Goal: Task Accomplishment & Management: Use online tool/utility

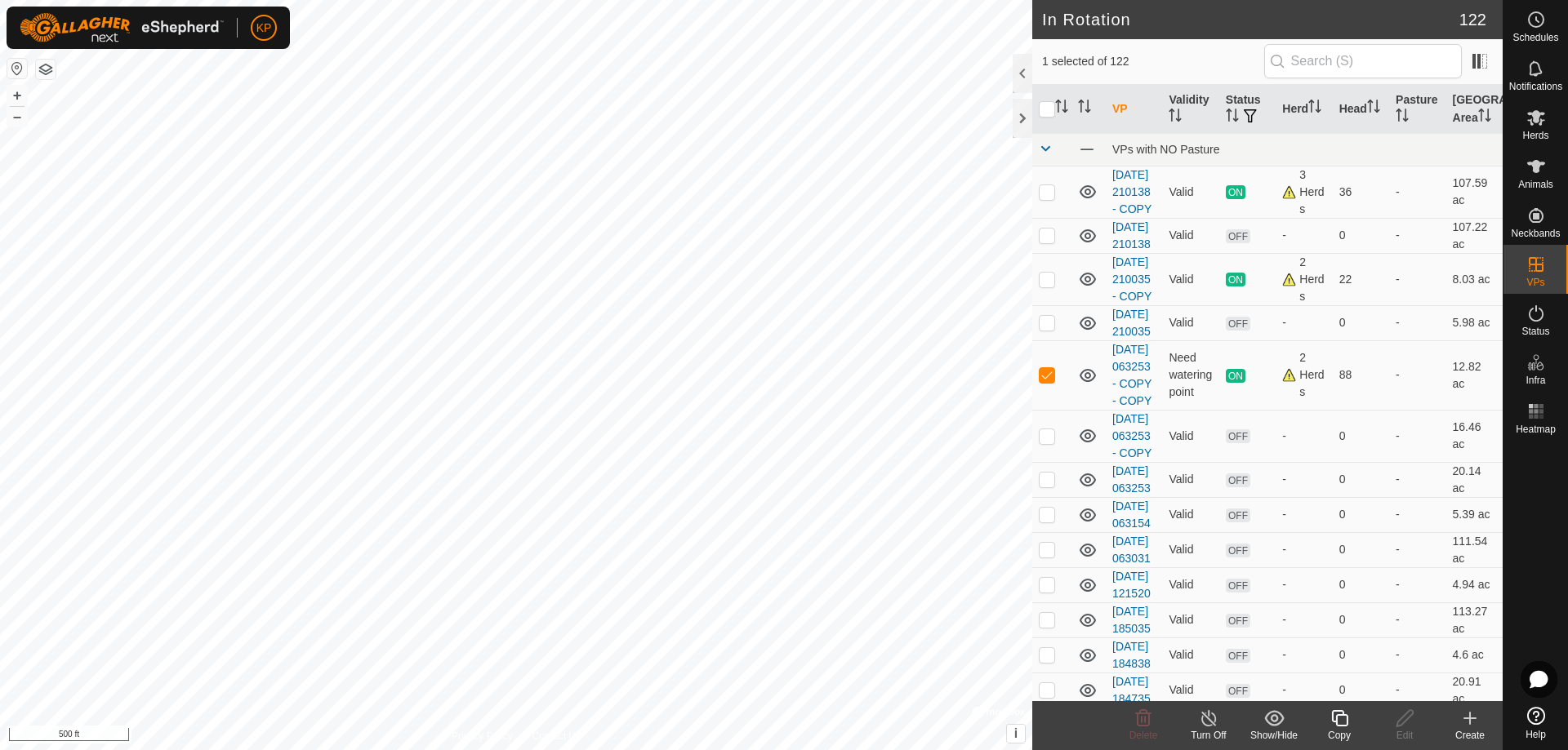
click at [1340, 718] on icon at bounding box center [1339, 718] width 20 height 20
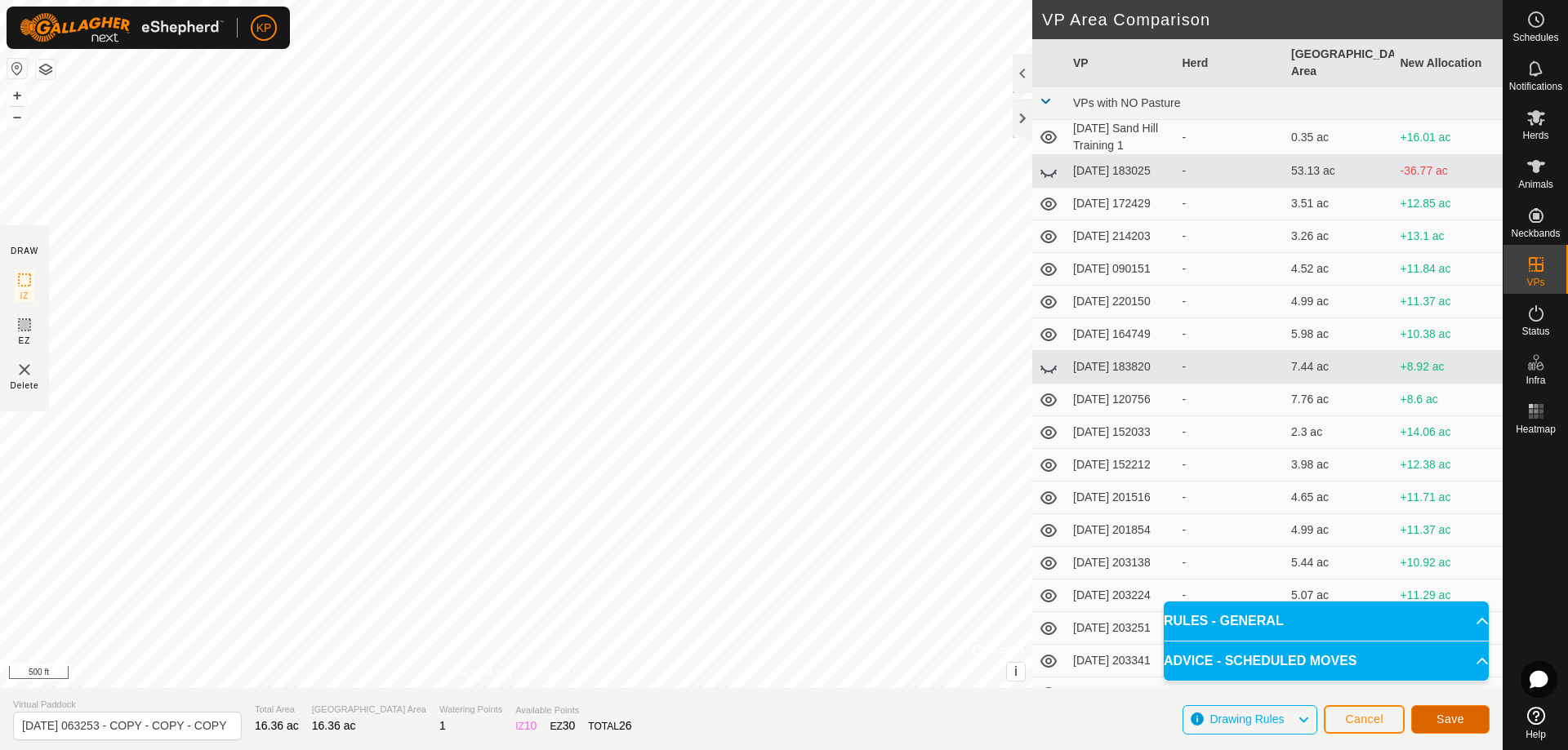
click at [1444, 720] on span "Save" at bounding box center [1450, 719] width 28 height 13
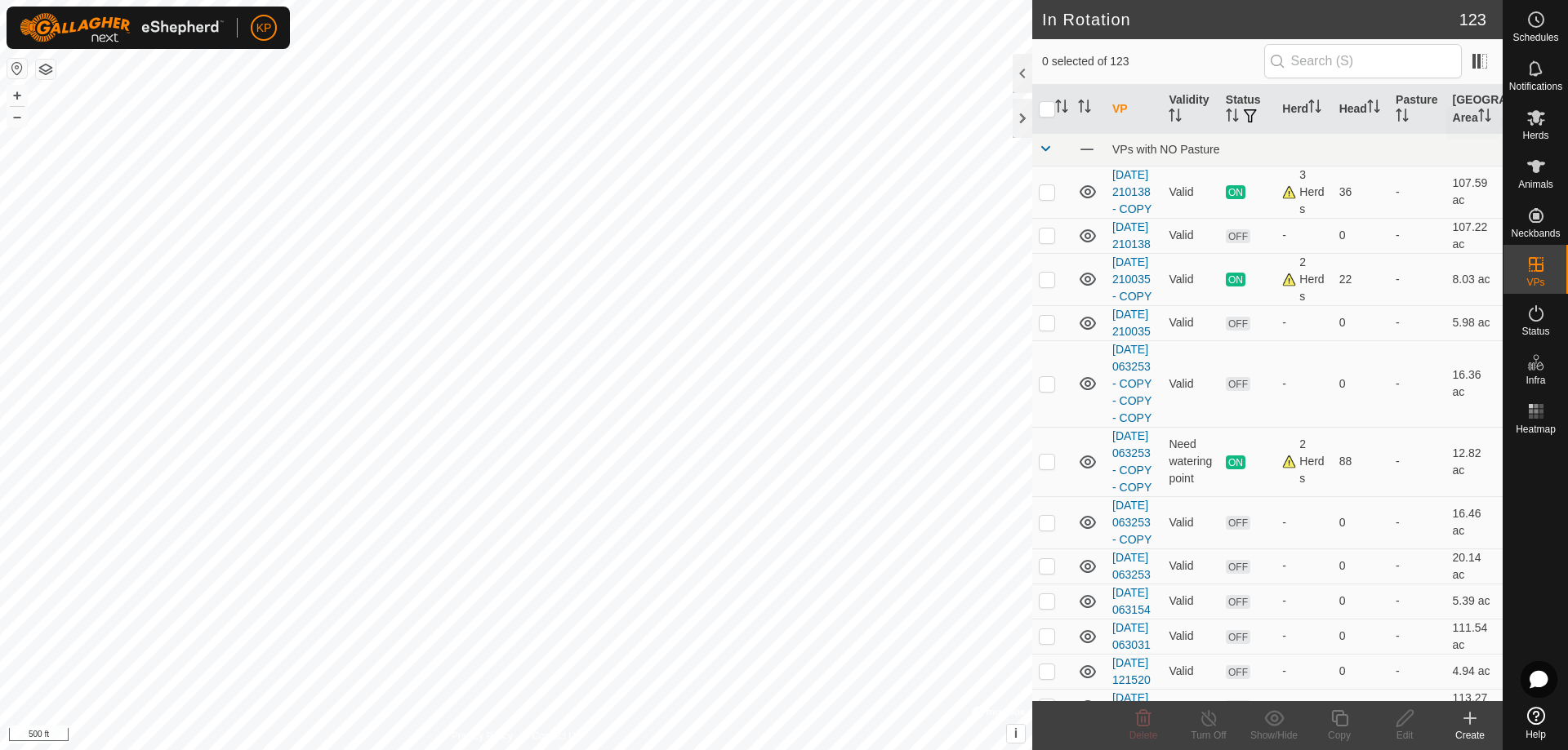
click at [1539, 119] on icon at bounding box center [1536, 117] width 18 height 15
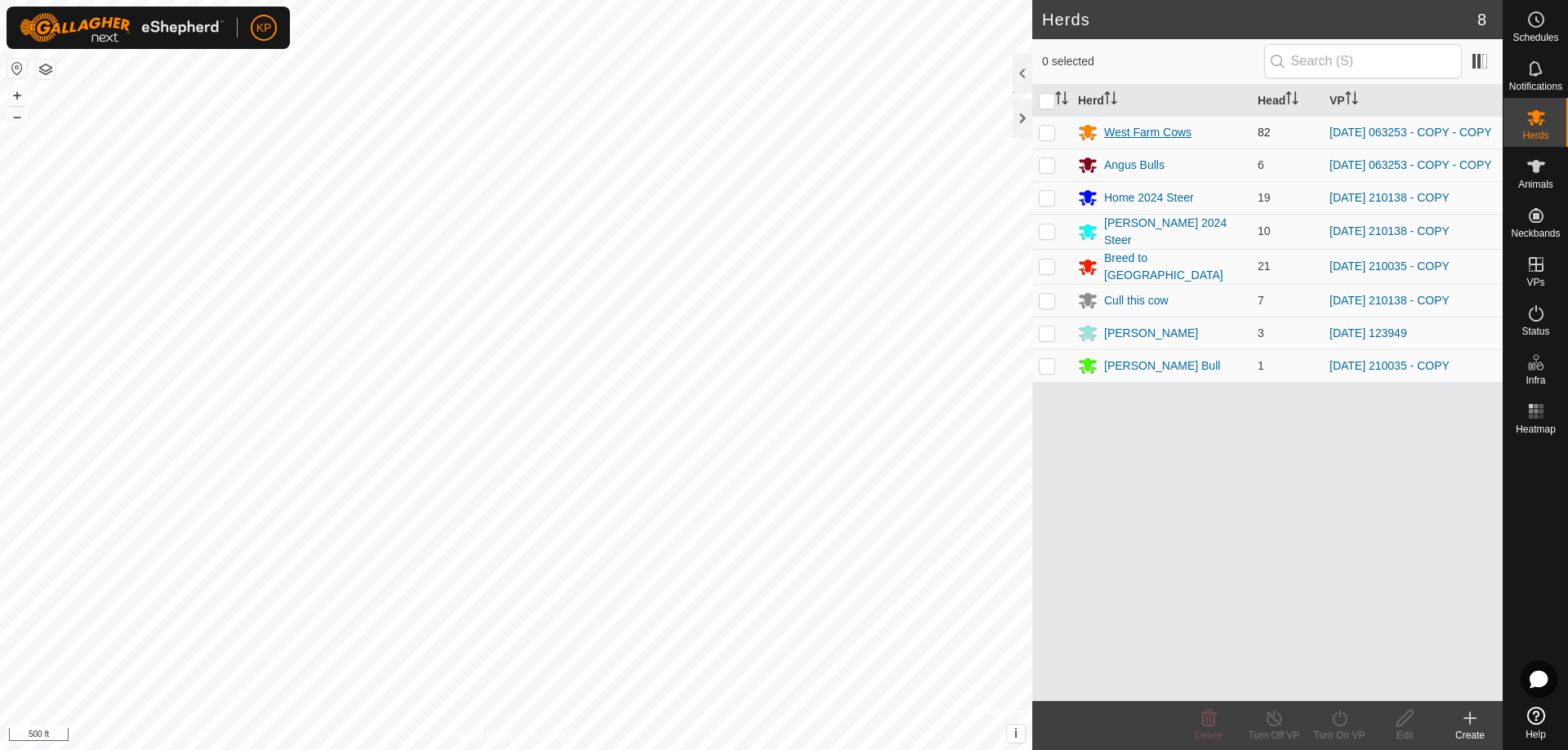
click at [1145, 137] on div "West Farm Cows" at bounding box center [1148, 132] width 87 height 17
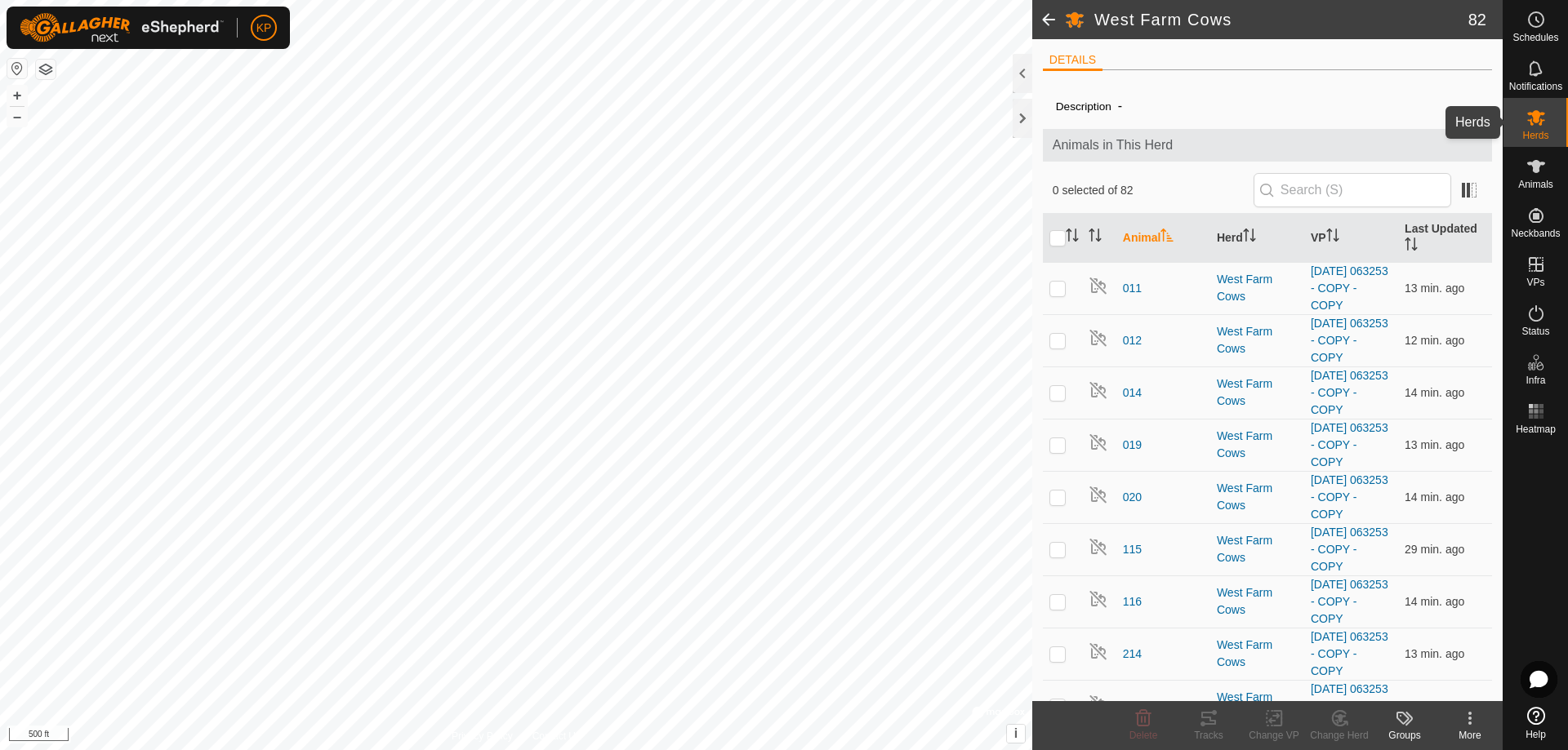
click at [1538, 114] on icon at bounding box center [1536, 117] width 18 height 15
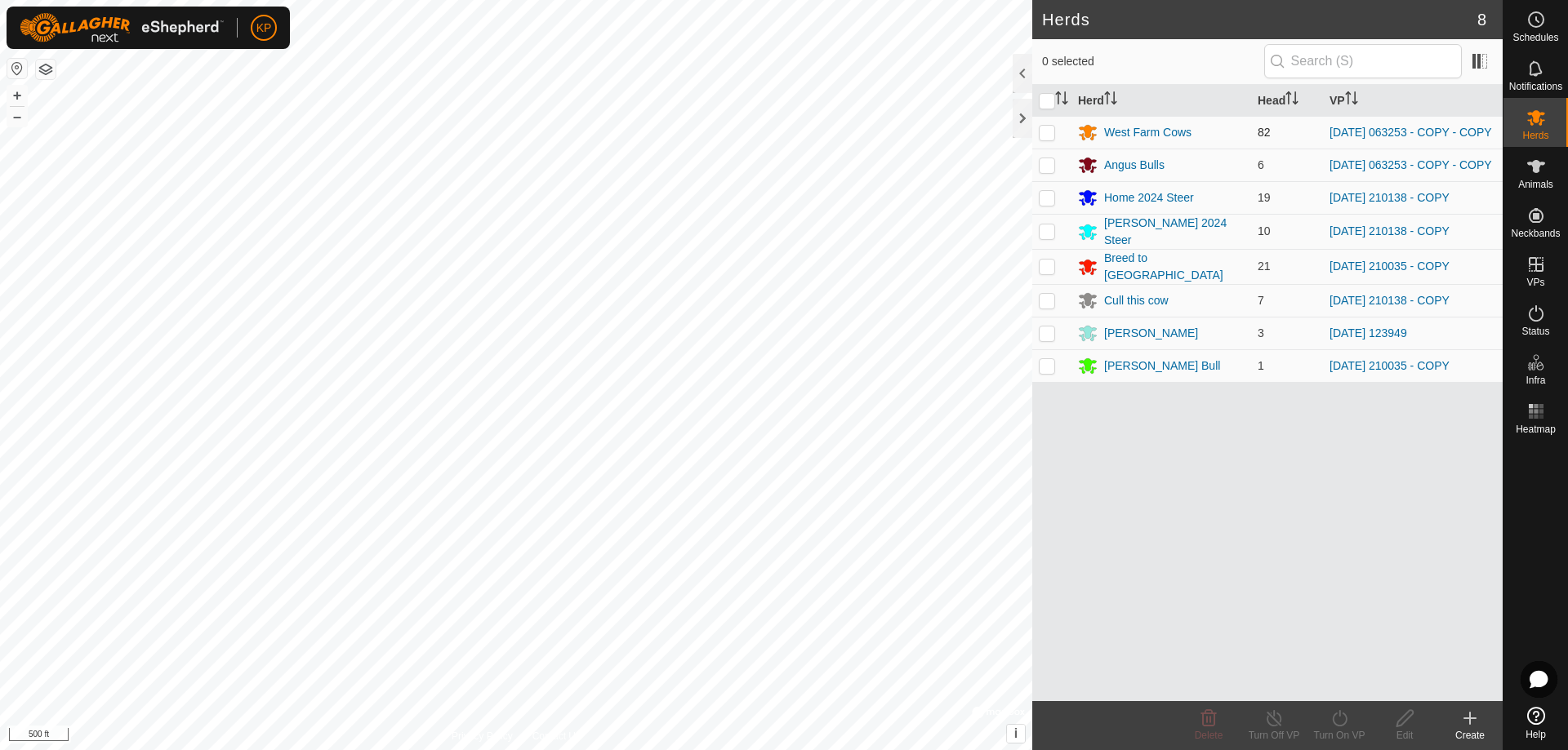
click at [1047, 135] on p-checkbox at bounding box center [1047, 132] width 16 height 13
checkbox input "true"
click at [1045, 168] on p-checkbox at bounding box center [1047, 165] width 16 height 13
checkbox input "true"
click at [1338, 720] on icon at bounding box center [1339, 718] width 20 height 20
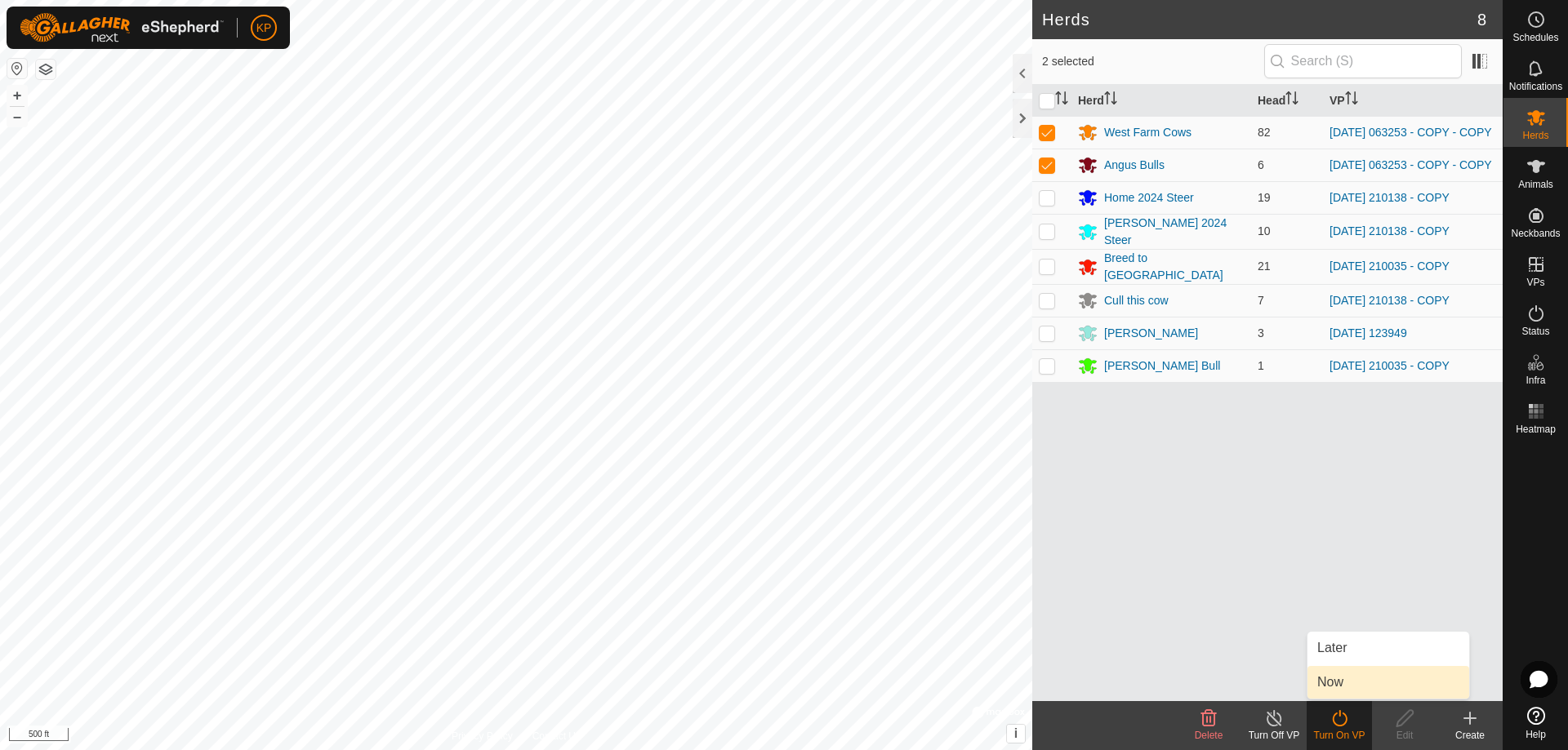
click at [1327, 680] on link "Now" at bounding box center [1388, 682] width 162 height 33
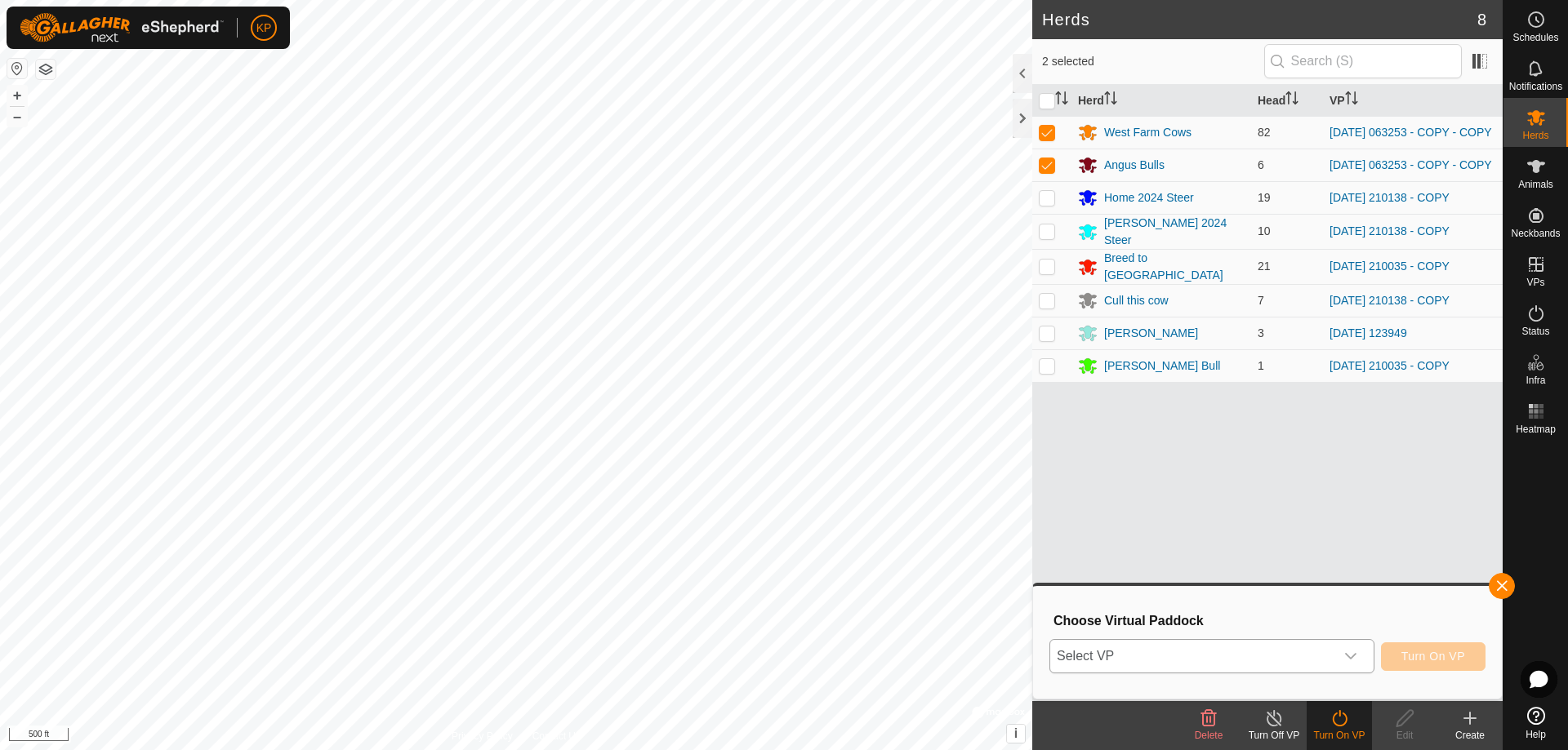
click at [1233, 648] on span "Select VP" at bounding box center [1192, 656] width 284 height 33
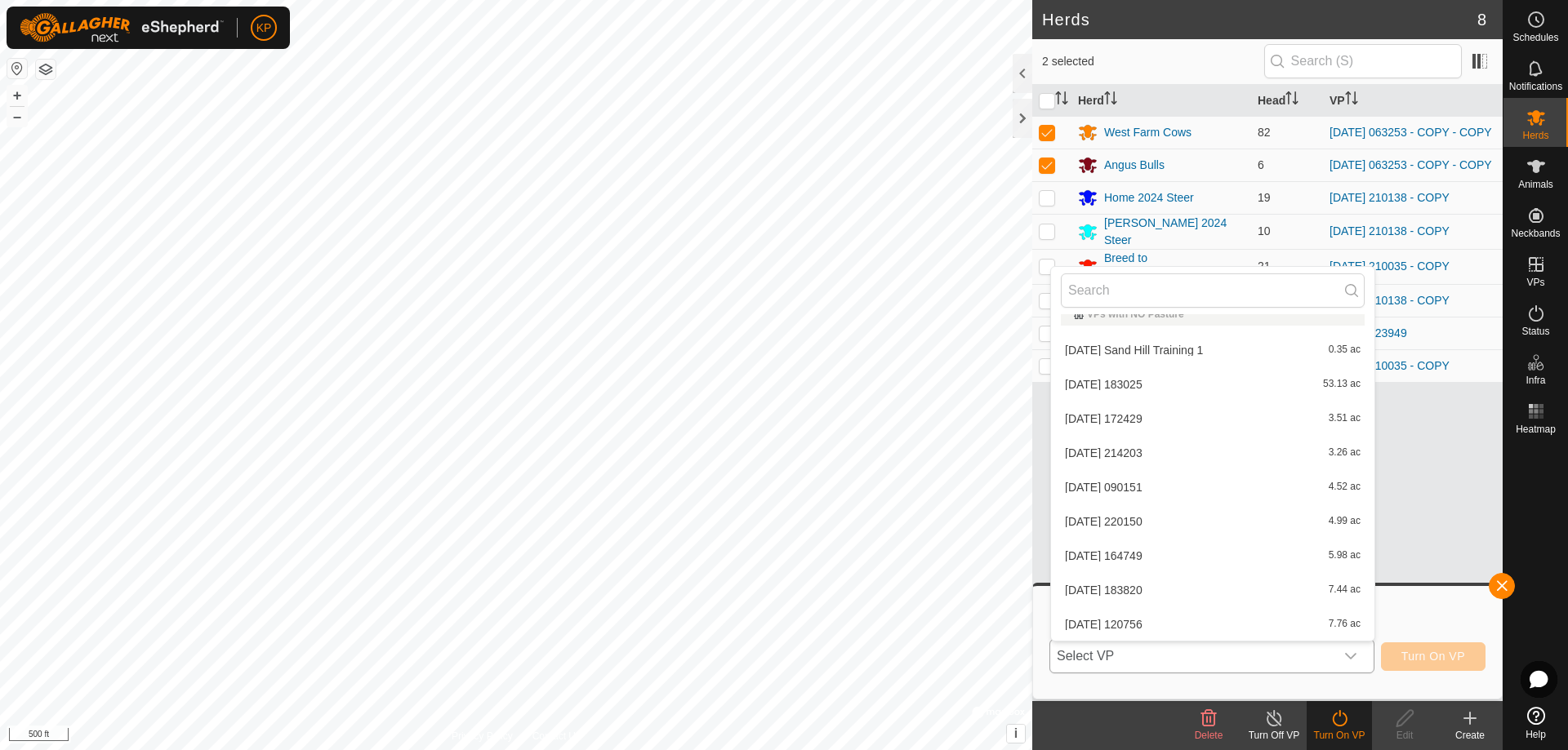
scroll to position [3927, 0]
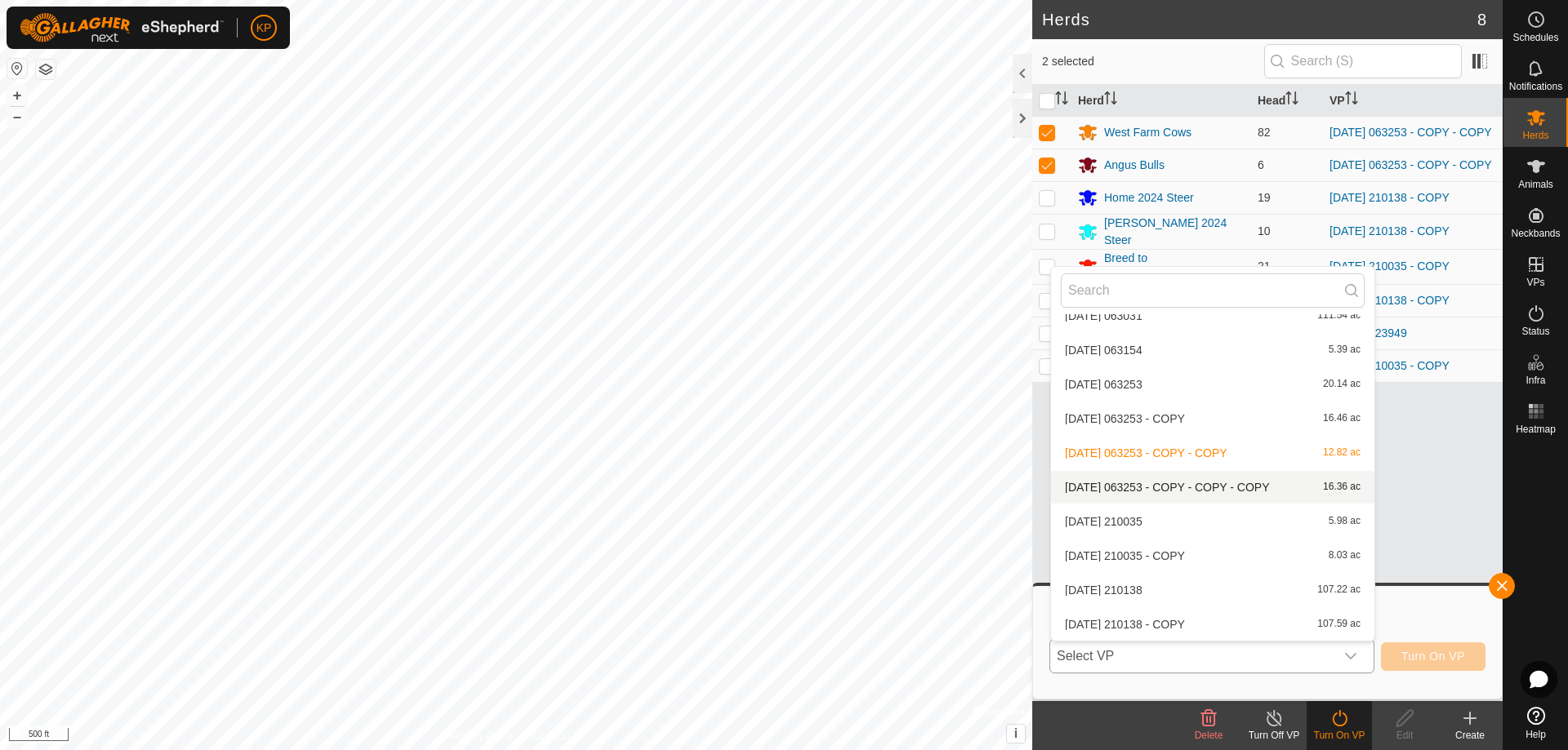
click at [1134, 480] on li "[DATE] 063253 - COPY - COPY - COPY 16.36 ac" at bounding box center [1212, 487] width 323 height 33
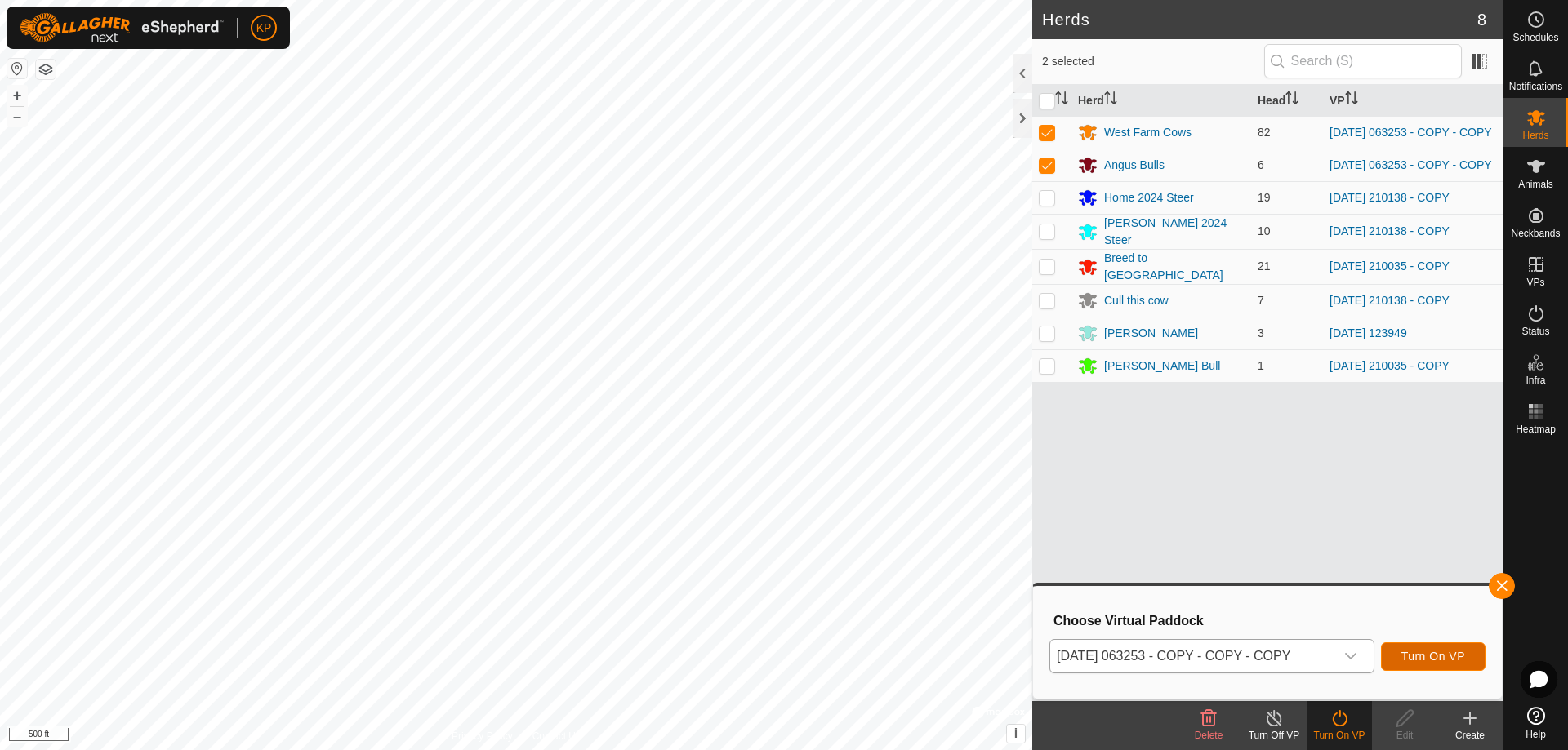
click at [1430, 660] on span "Turn On VP" at bounding box center [1434, 656] width 64 height 13
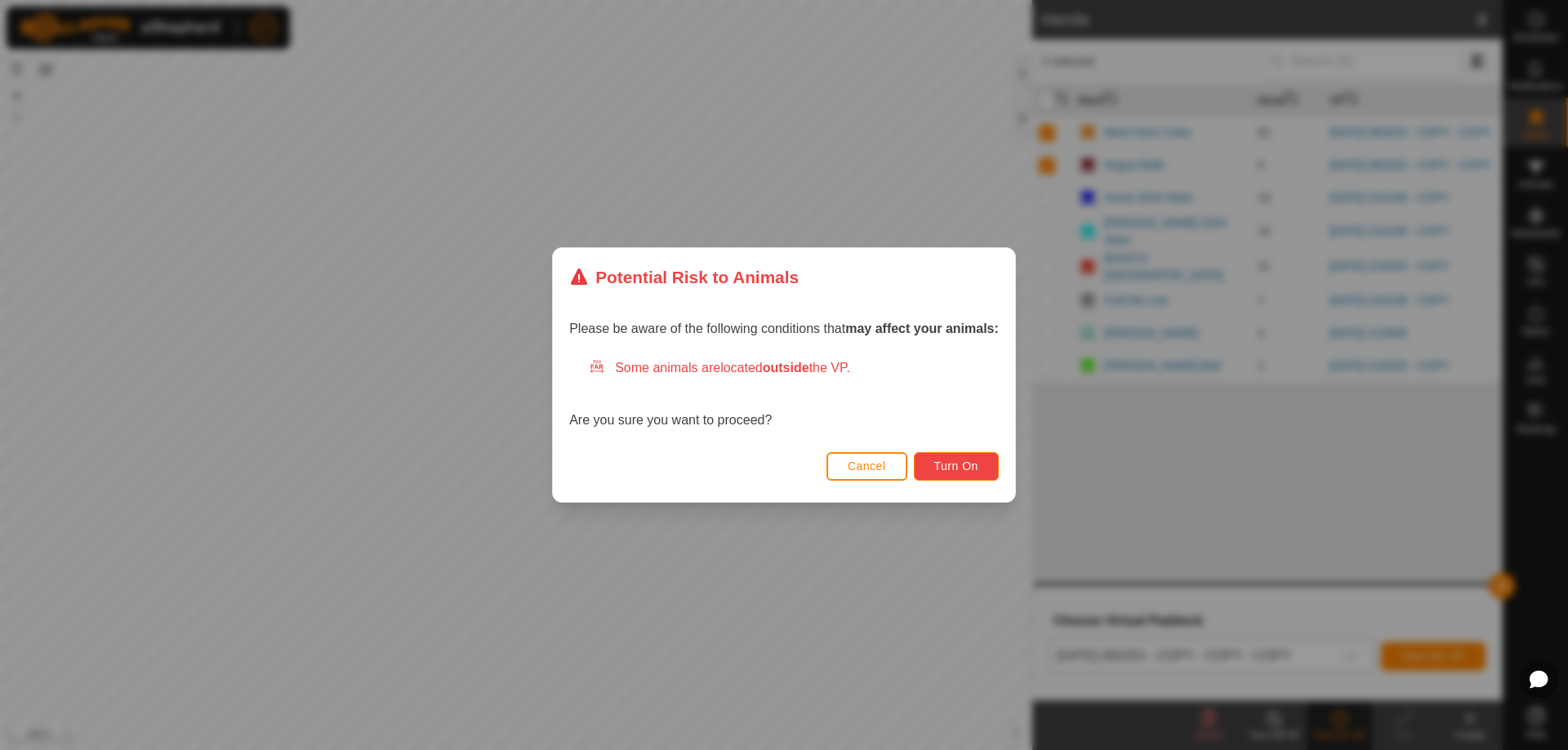
click at [948, 466] on span "Turn On" at bounding box center [957, 466] width 44 height 13
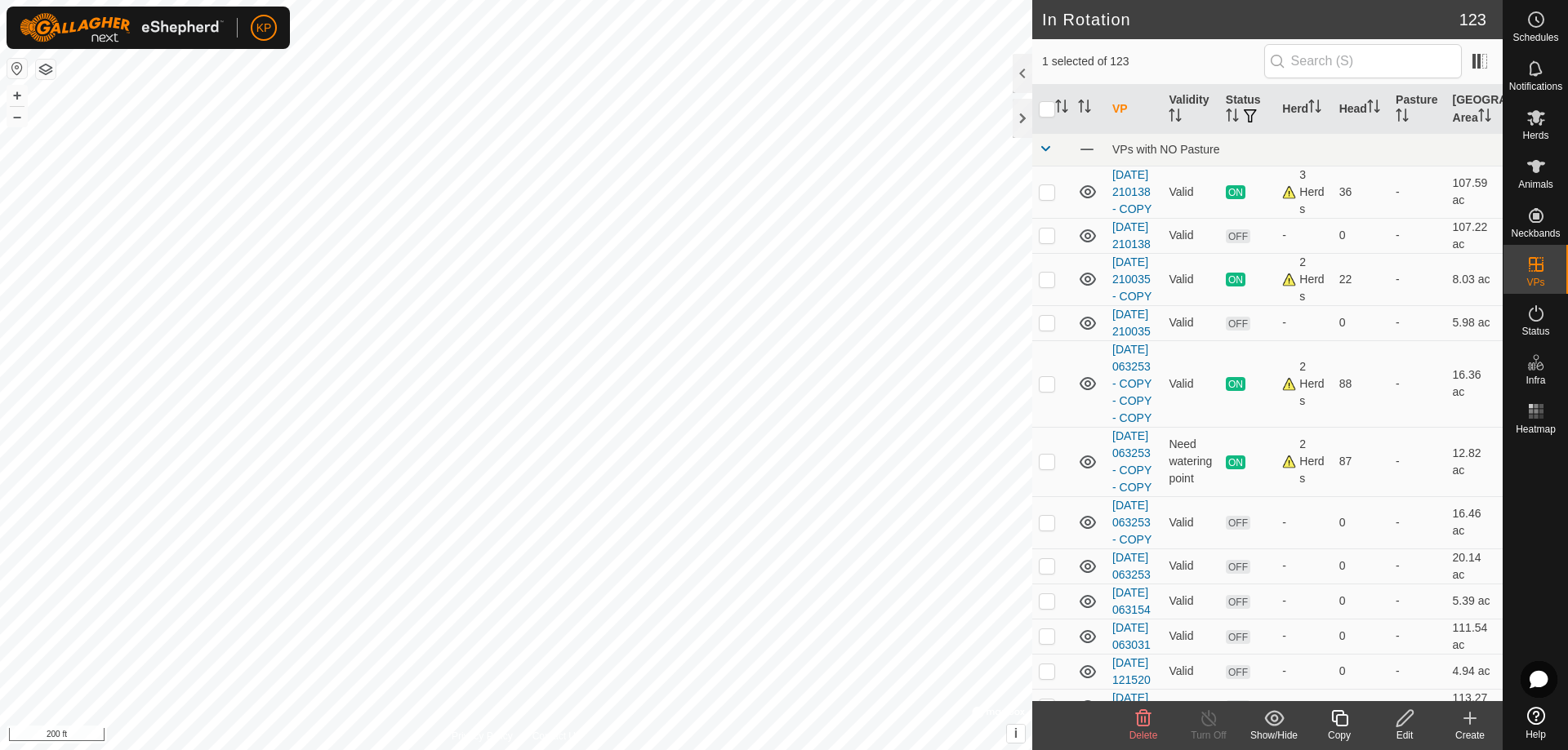
checkbox input "true"
checkbox input "false"
click at [1343, 711] on icon at bounding box center [1339, 718] width 20 height 20
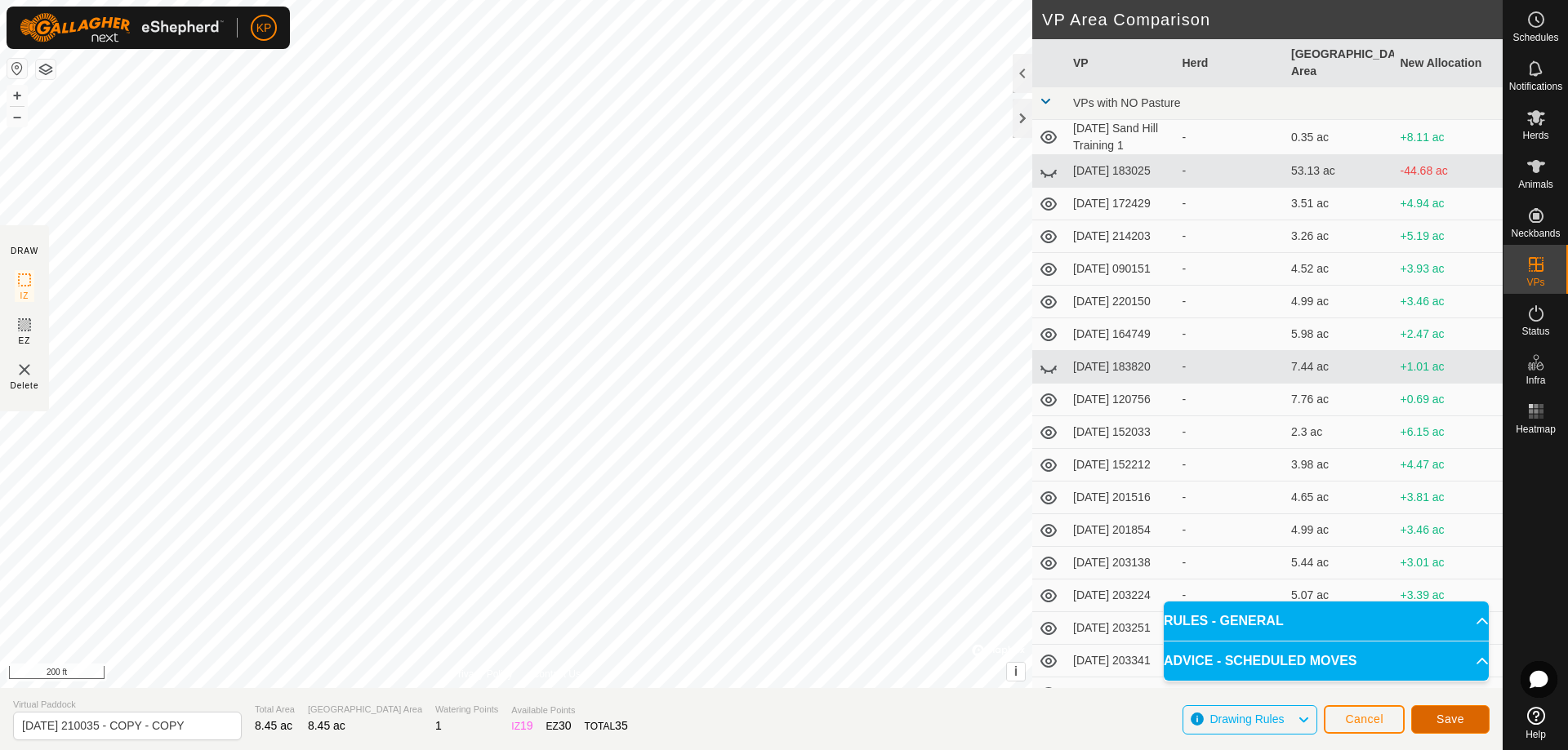
click at [1451, 721] on span "Save" at bounding box center [1450, 719] width 28 height 13
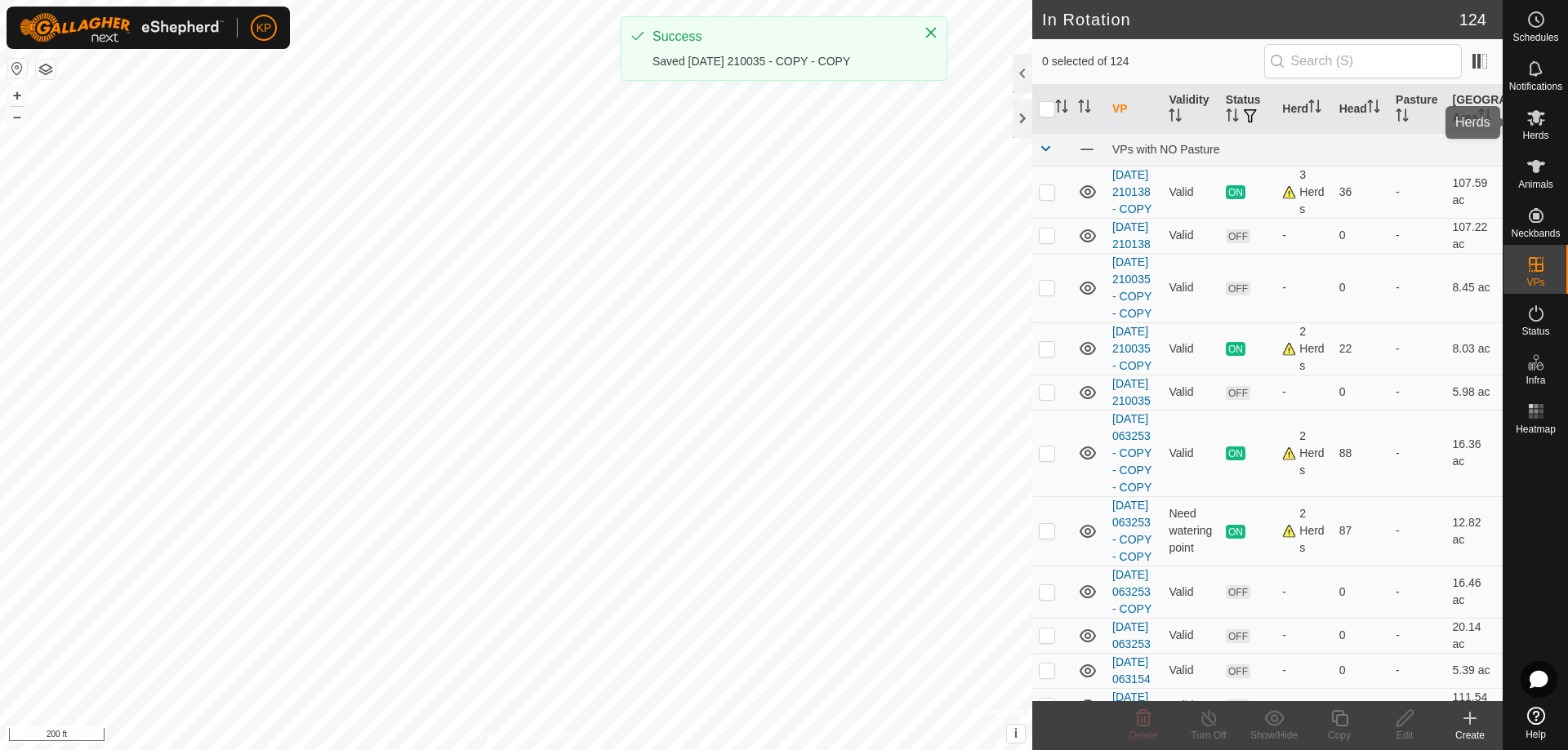
click at [1540, 118] on icon at bounding box center [1536, 117] width 20 height 20
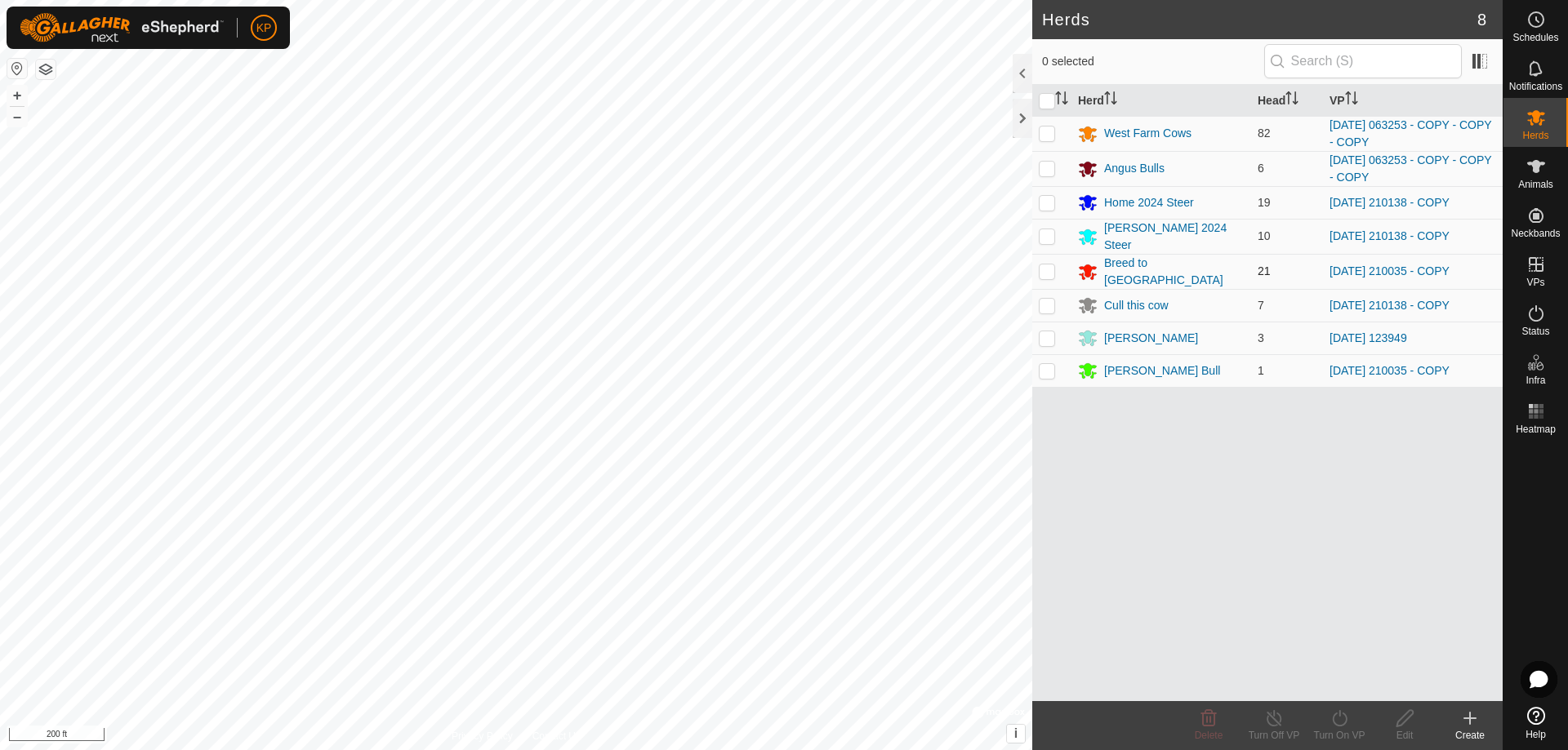
click at [1046, 265] on p-checkbox at bounding box center [1047, 270] width 16 height 13
checkbox input "true"
click at [1047, 364] on p-checkbox at bounding box center [1047, 370] width 16 height 13
checkbox input "true"
click at [1339, 710] on icon at bounding box center [1339, 718] width 20 height 20
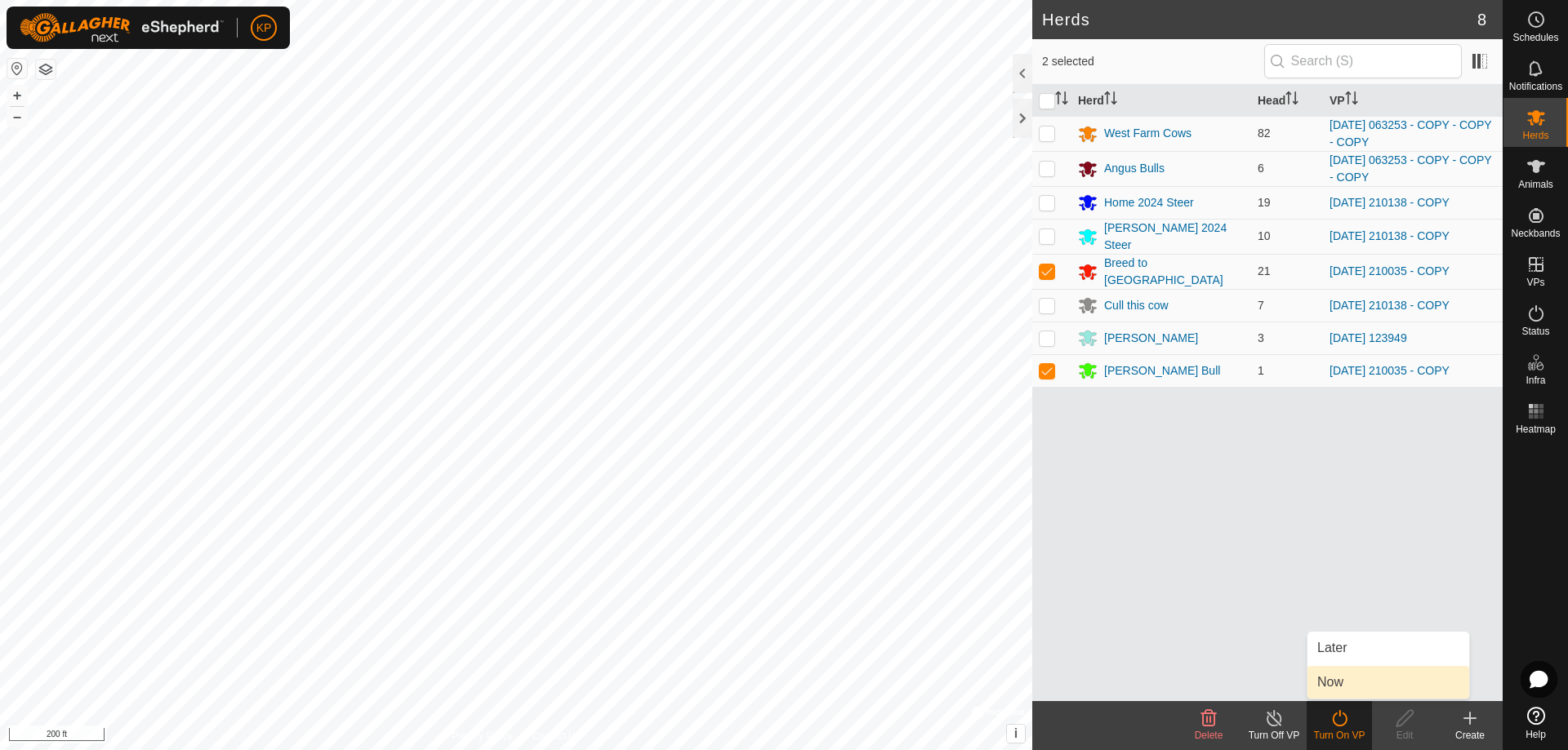
click at [1330, 679] on link "Now" at bounding box center [1388, 682] width 162 height 33
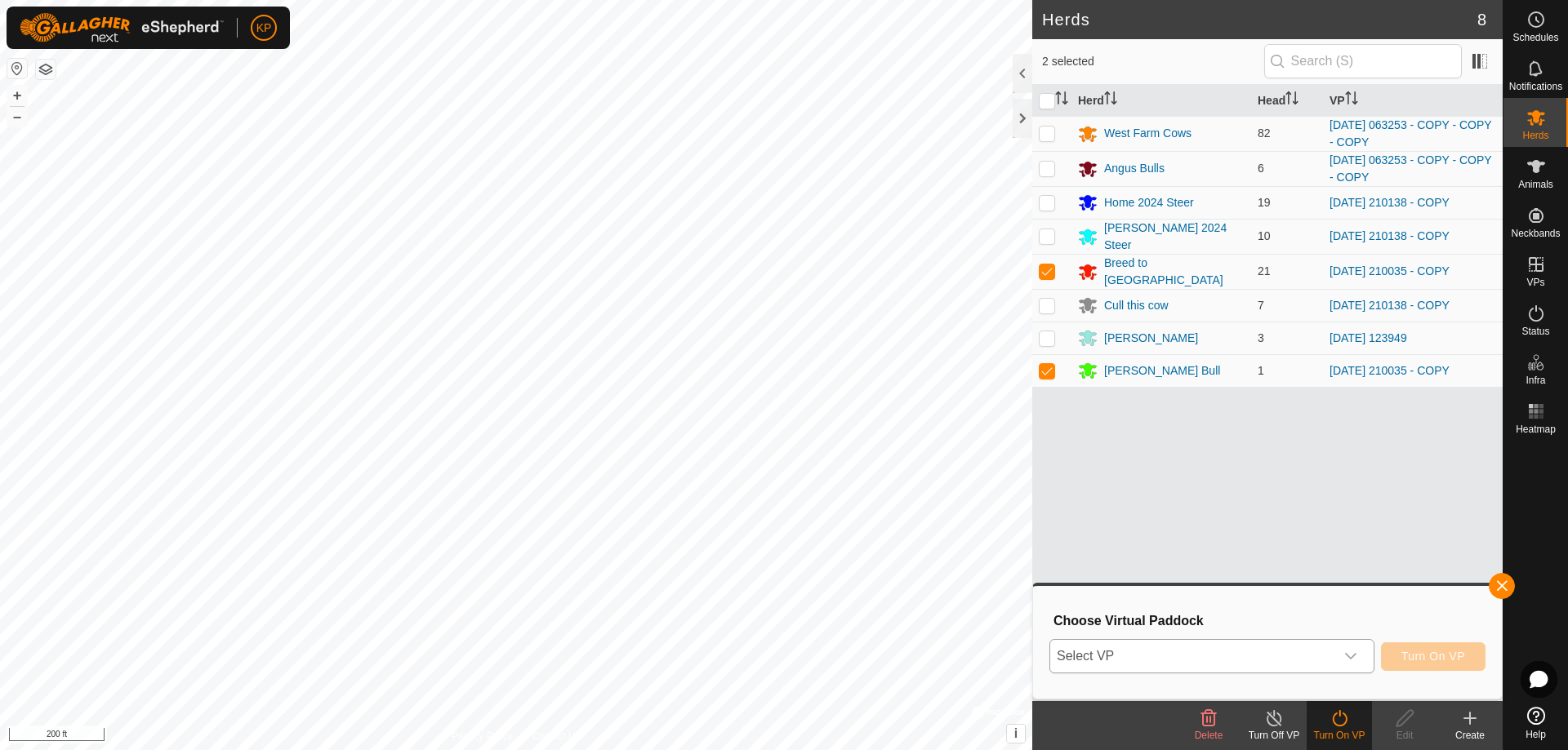
click at [1251, 657] on span "Select VP" at bounding box center [1192, 656] width 284 height 33
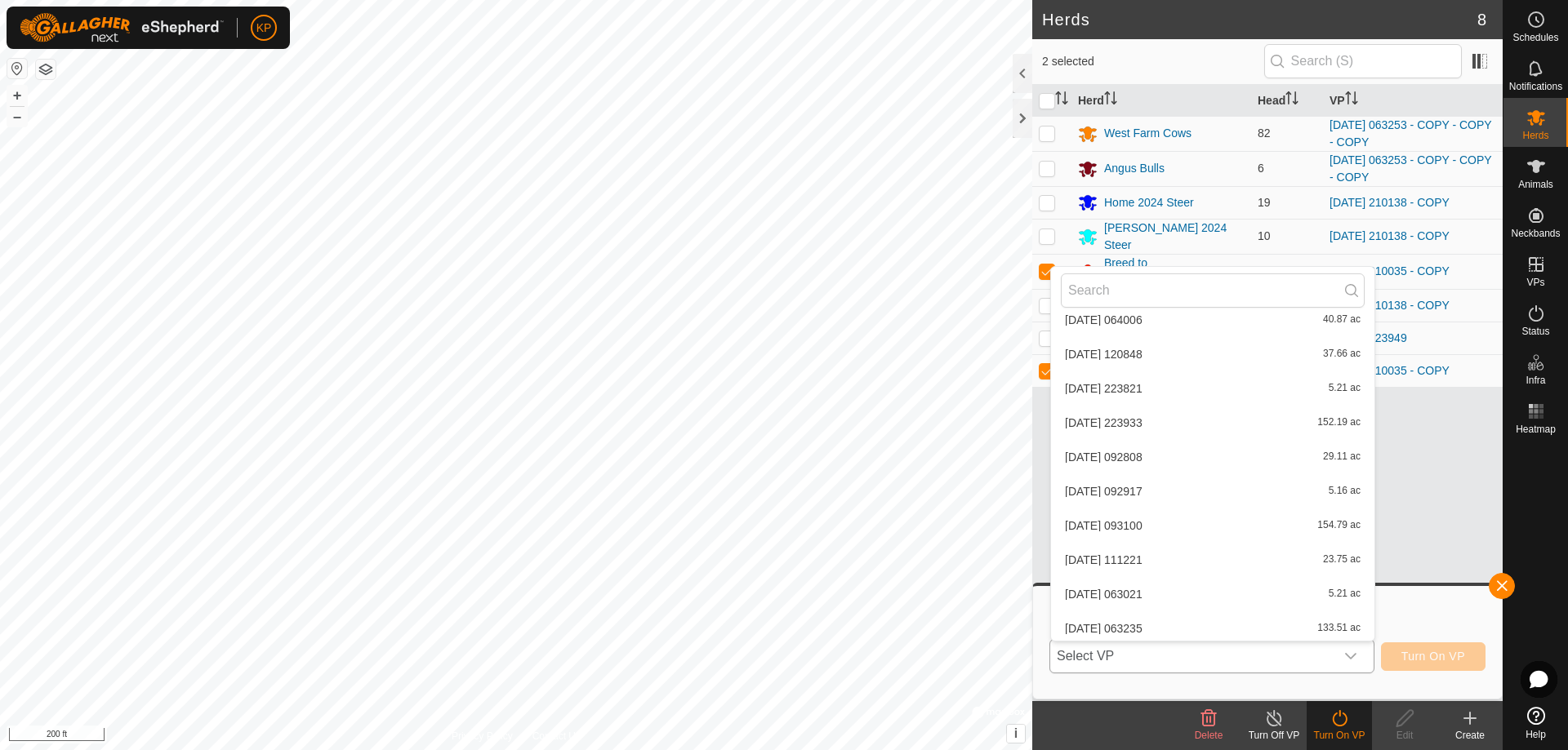
scroll to position [3961, 0]
click at [1139, 555] on li "[DATE] 210035 - COPY - COPY 8.45 ac" at bounding box center [1212, 556] width 323 height 33
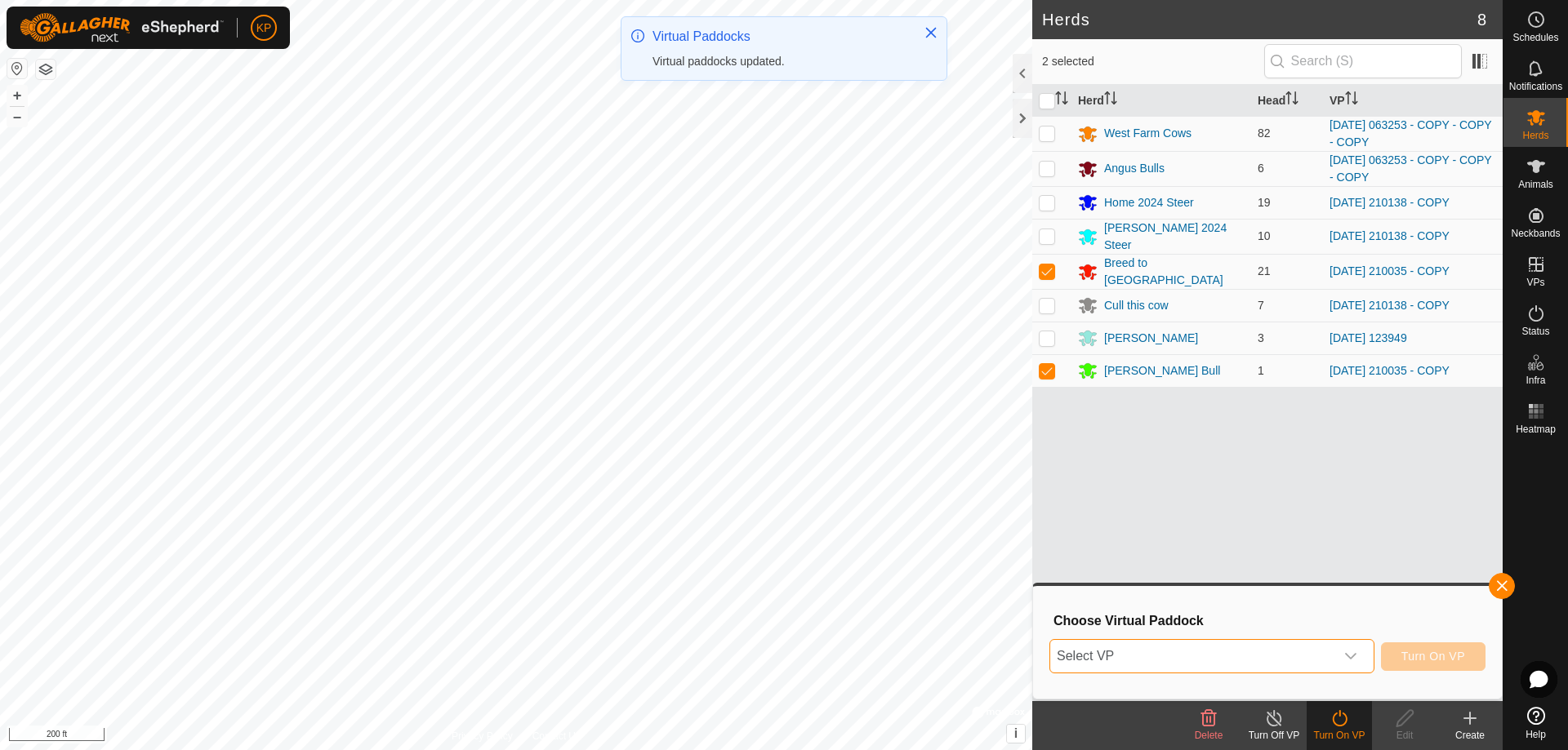
click at [1168, 658] on span "Select VP" at bounding box center [1192, 656] width 284 height 33
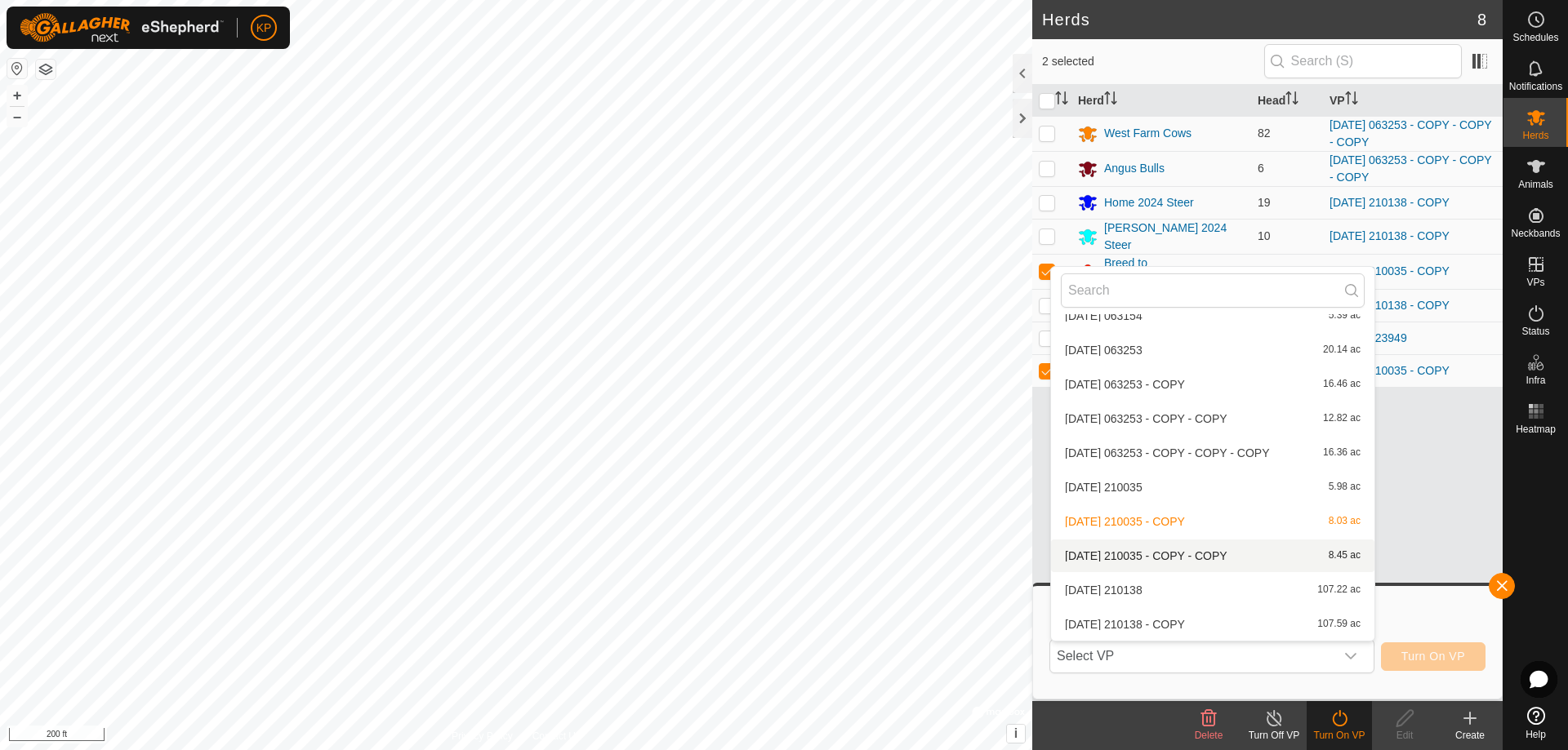
click at [1154, 558] on li "[DATE] 210035 - COPY - COPY 8.45 ac" at bounding box center [1212, 556] width 323 height 33
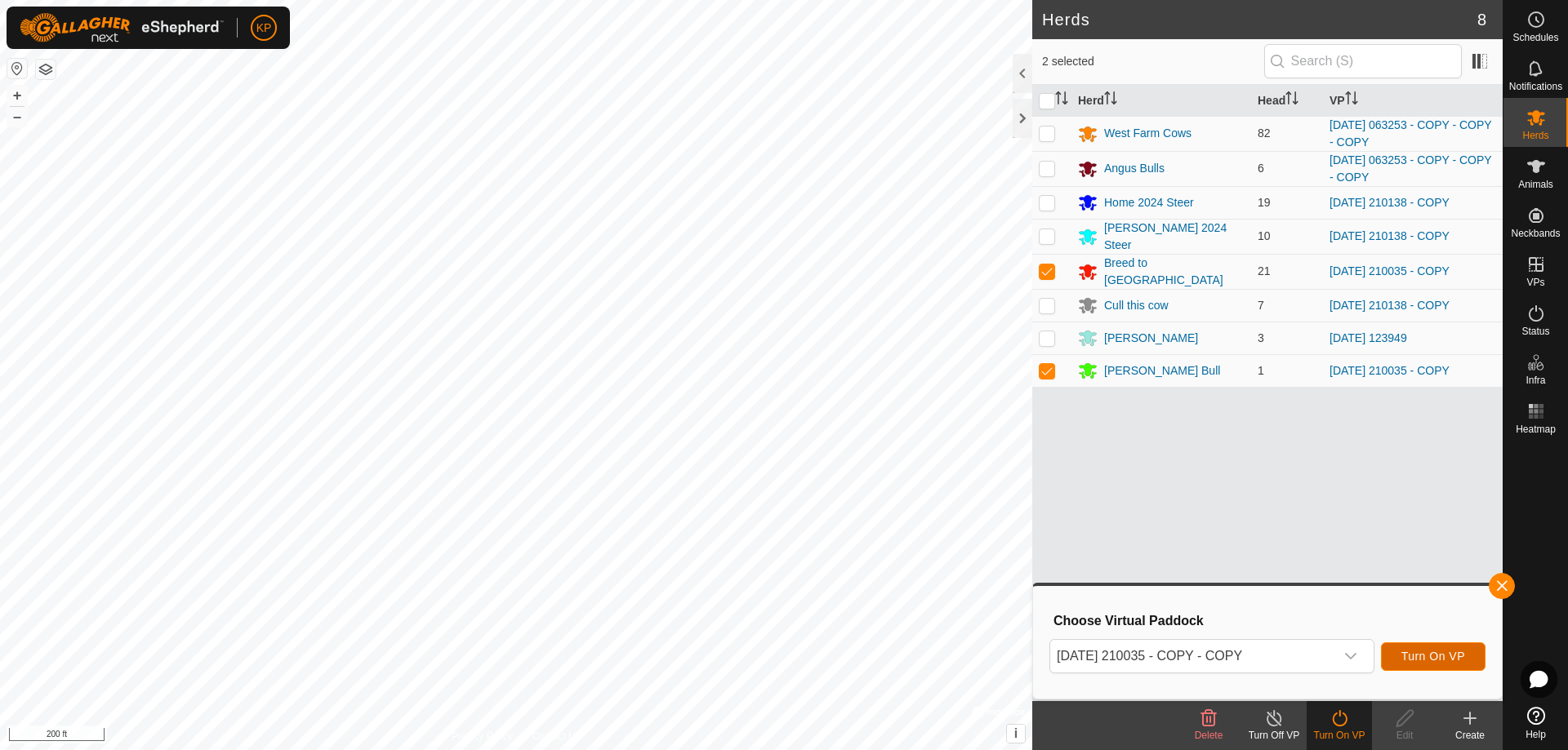
click at [1433, 659] on span "Turn On VP" at bounding box center [1434, 656] width 64 height 13
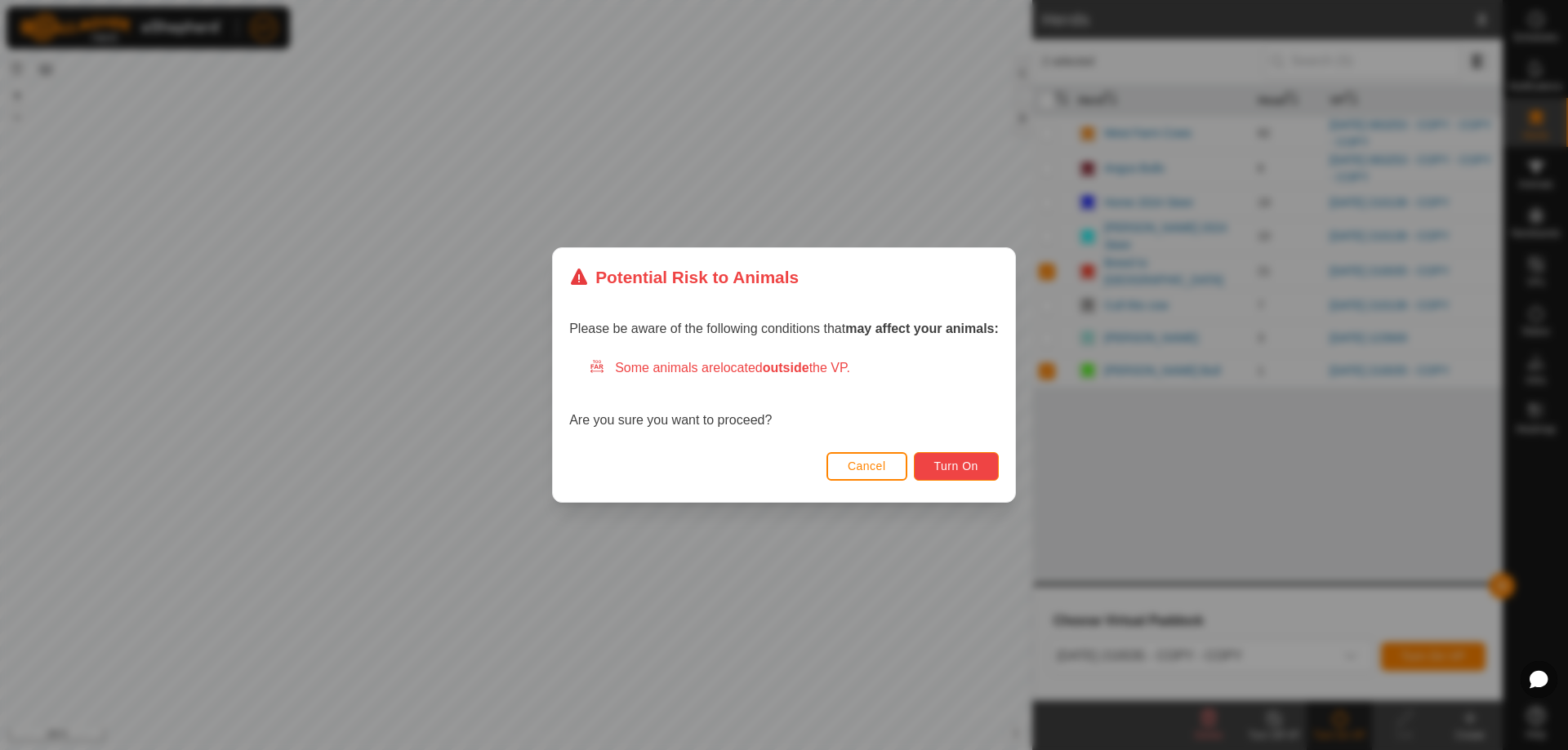
click at [963, 470] on span "Turn On" at bounding box center [957, 466] width 44 height 13
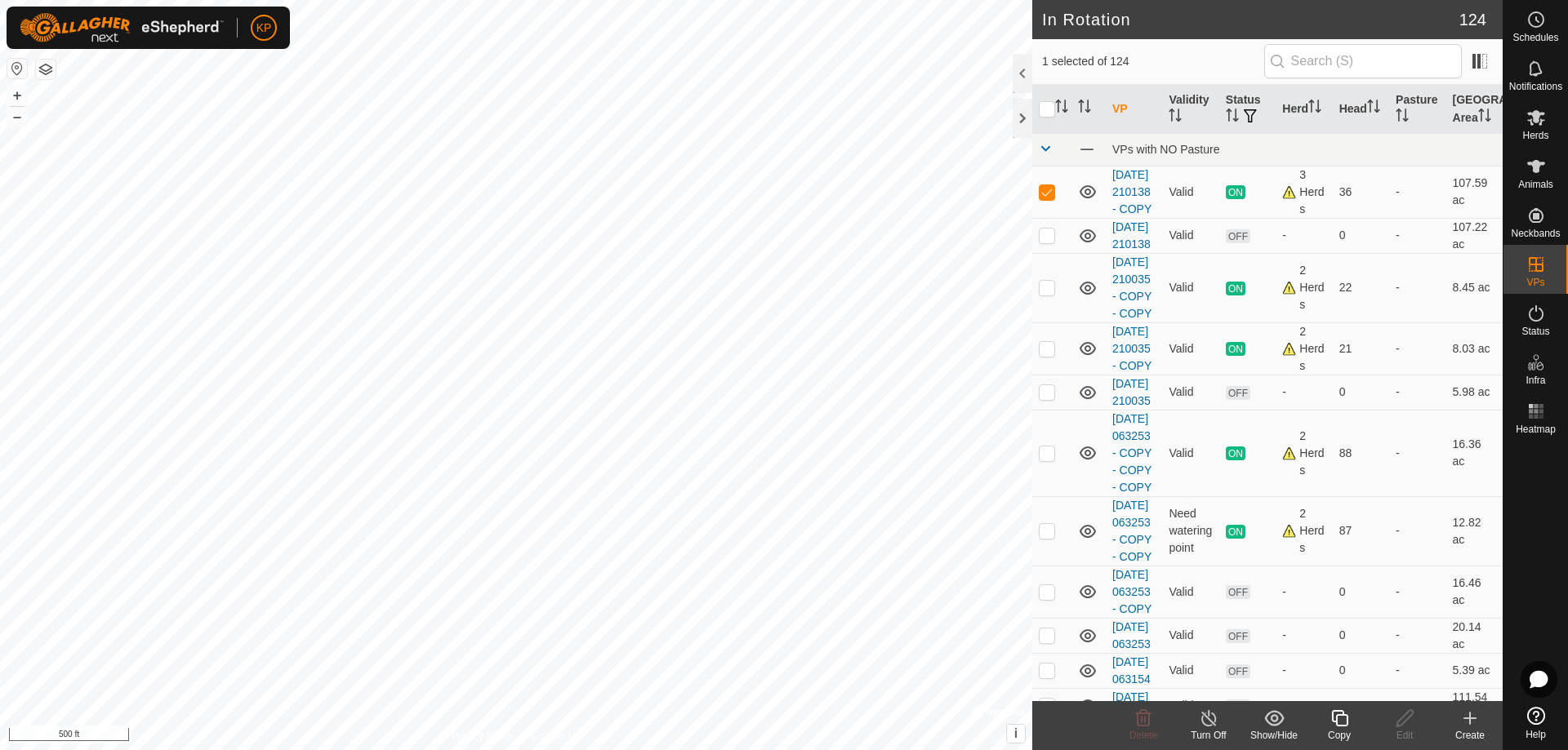
click at [1339, 713] on icon at bounding box center [1339, 718] width 20 height 20
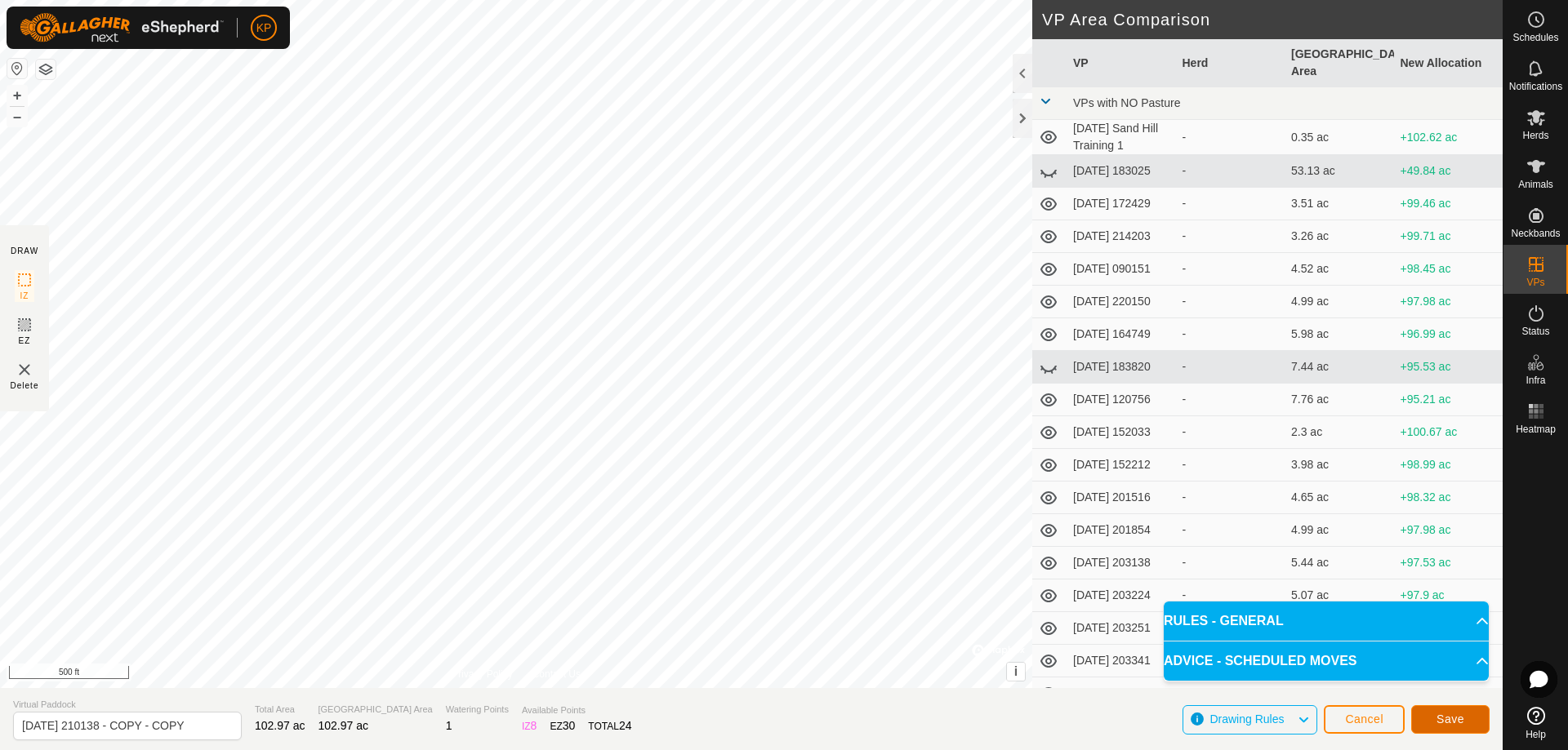
click at [1467, 720] on button "Save" at bounding box center [1451, 720] width 78 height 28
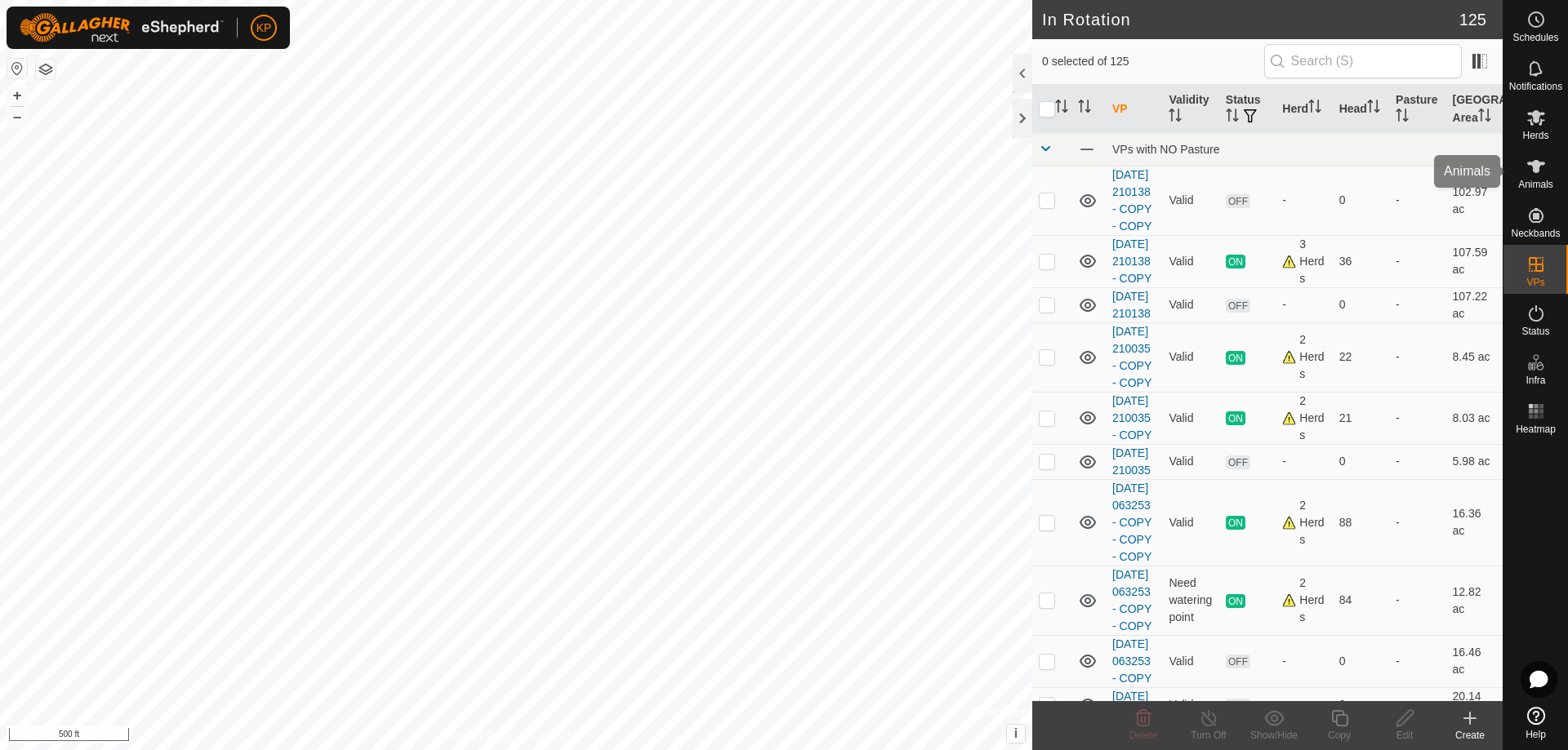
click at [1536, 119] on icon at bounding box center [1536, 117] width 18 height 15
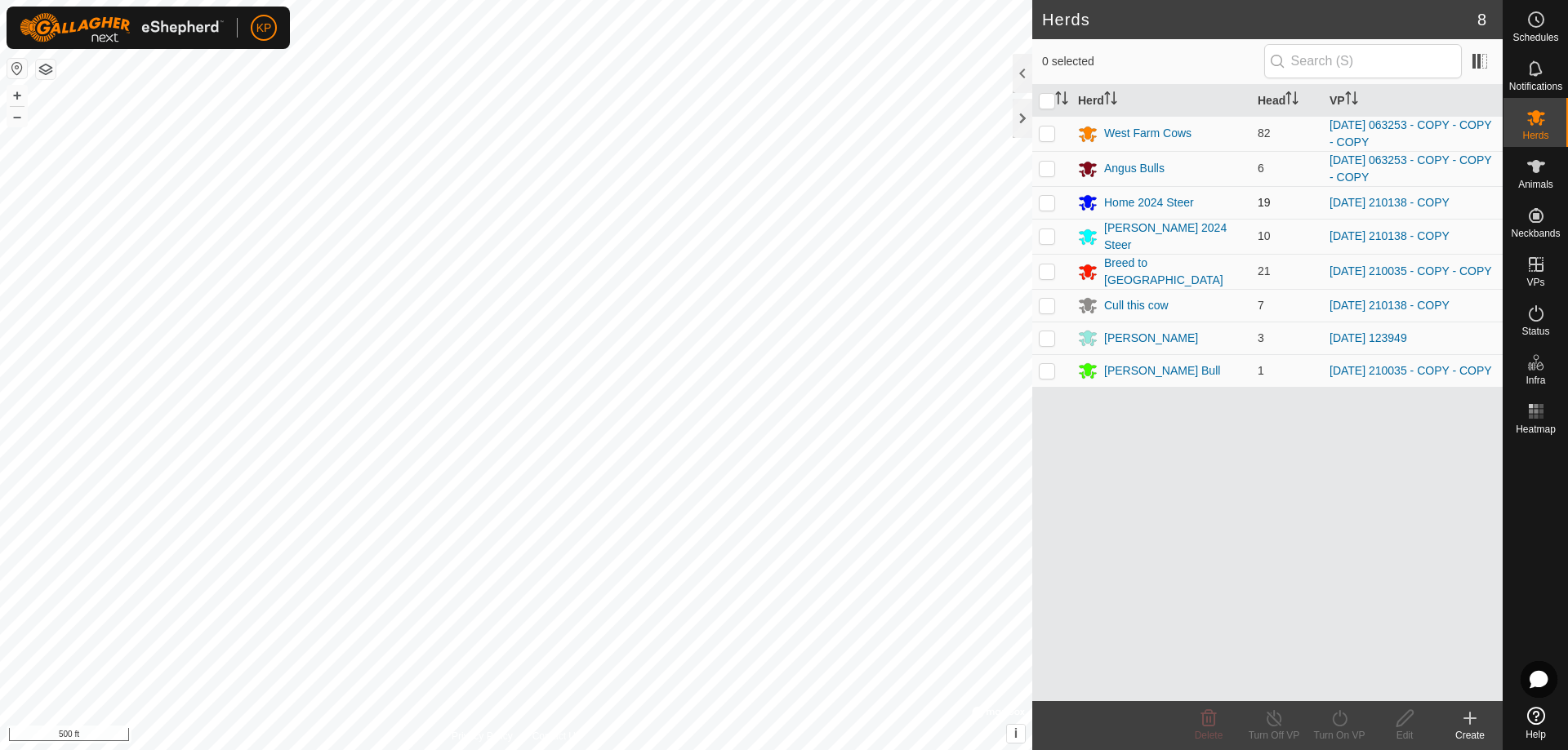
click at [1052, 206] on p-checkbox at bounding box center [1047, 202] width 16 height 13
checkbox input "true"
click at [1046, 235] on p-checkbox at bounding box center [1047, 236] width 16 height 13
checkbox input "true"
click at [1047, 309] on p-checkbox at bounding box center [1047, 305] width 16 height 13
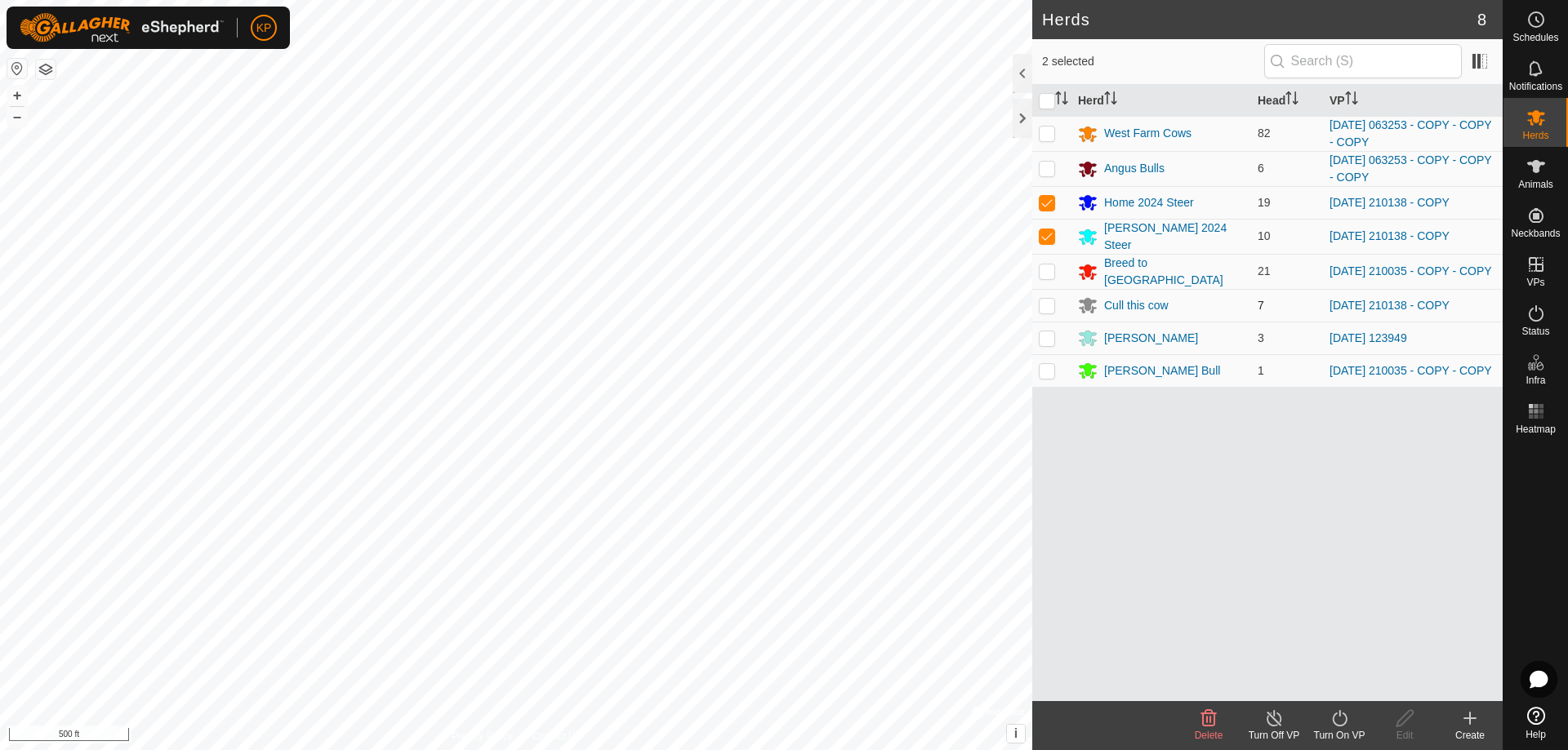
checkbox input "true"
click at [1343, 721] on icon at bounding box center [1339, 718] width 20 height 20
click at [1332, 693] on link "Now" at bounding box center [1388, 682] width 162 height 33
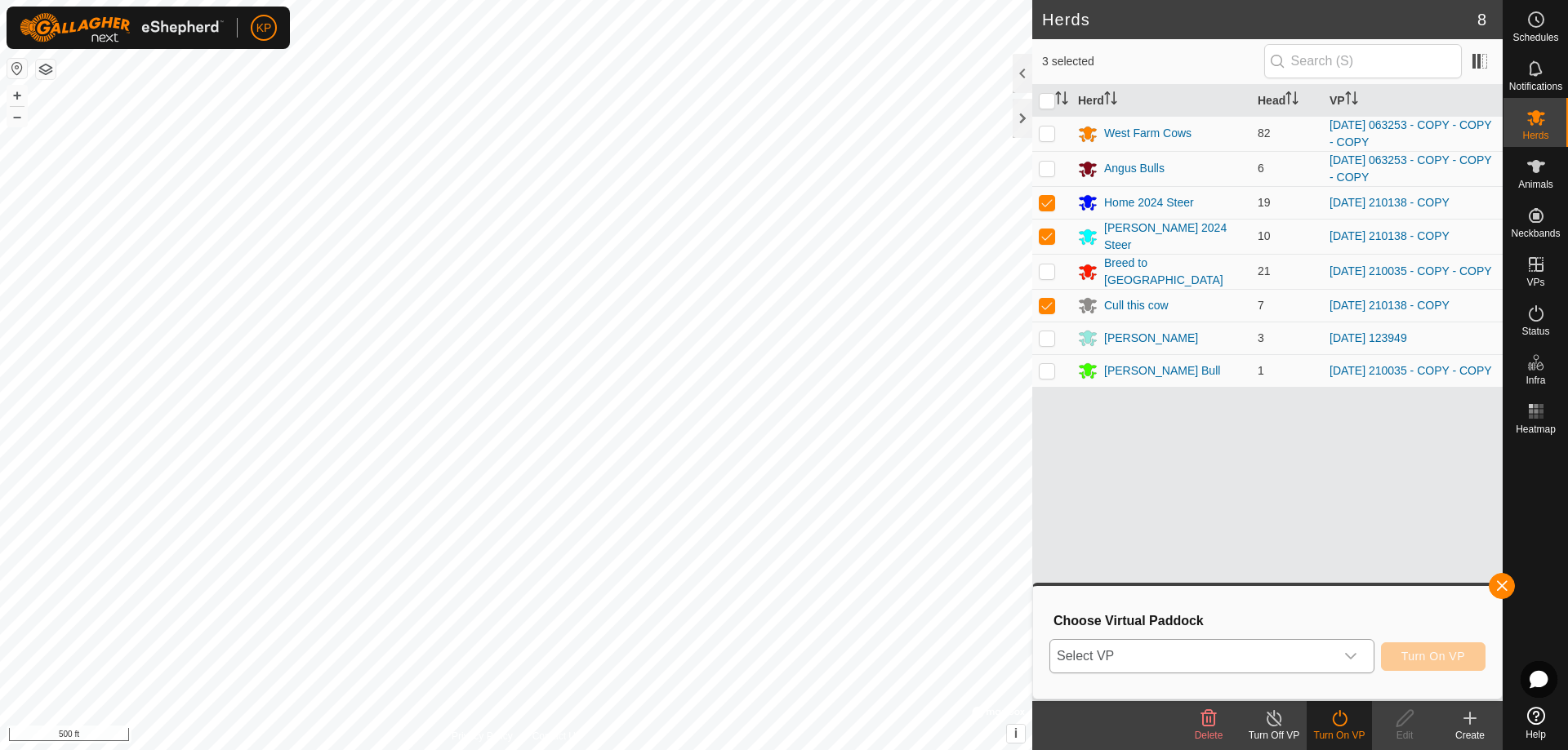
click at [1260, 665] on span "Select VP" at bounding box center [1192, 656] width 284 height 33
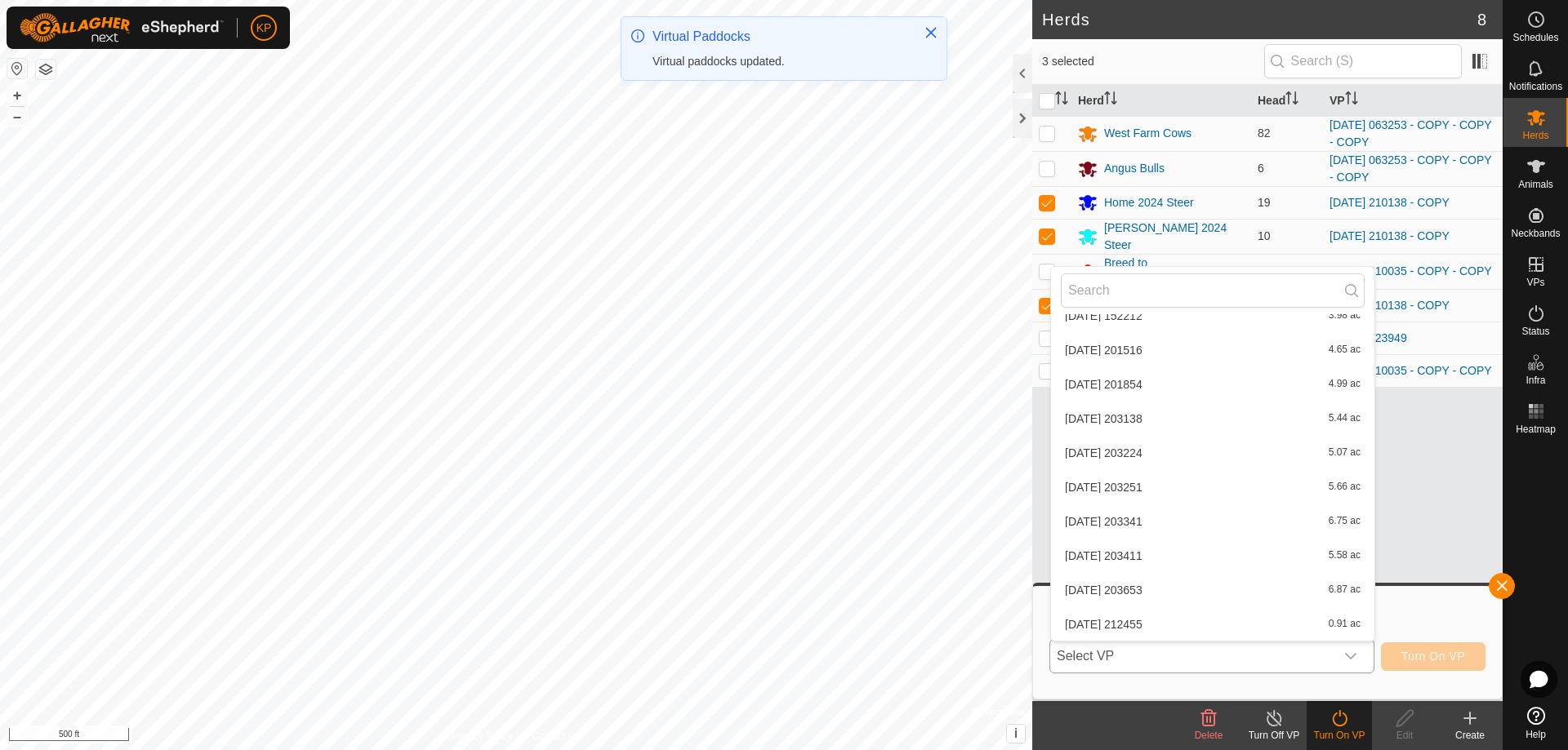
scroll to position [3996, 0]
click at [1164, 623] on li "[DATE] 210138 - COPY - COPY 102.97 ac" at bounding box center [1212, 625] width 323 height 33
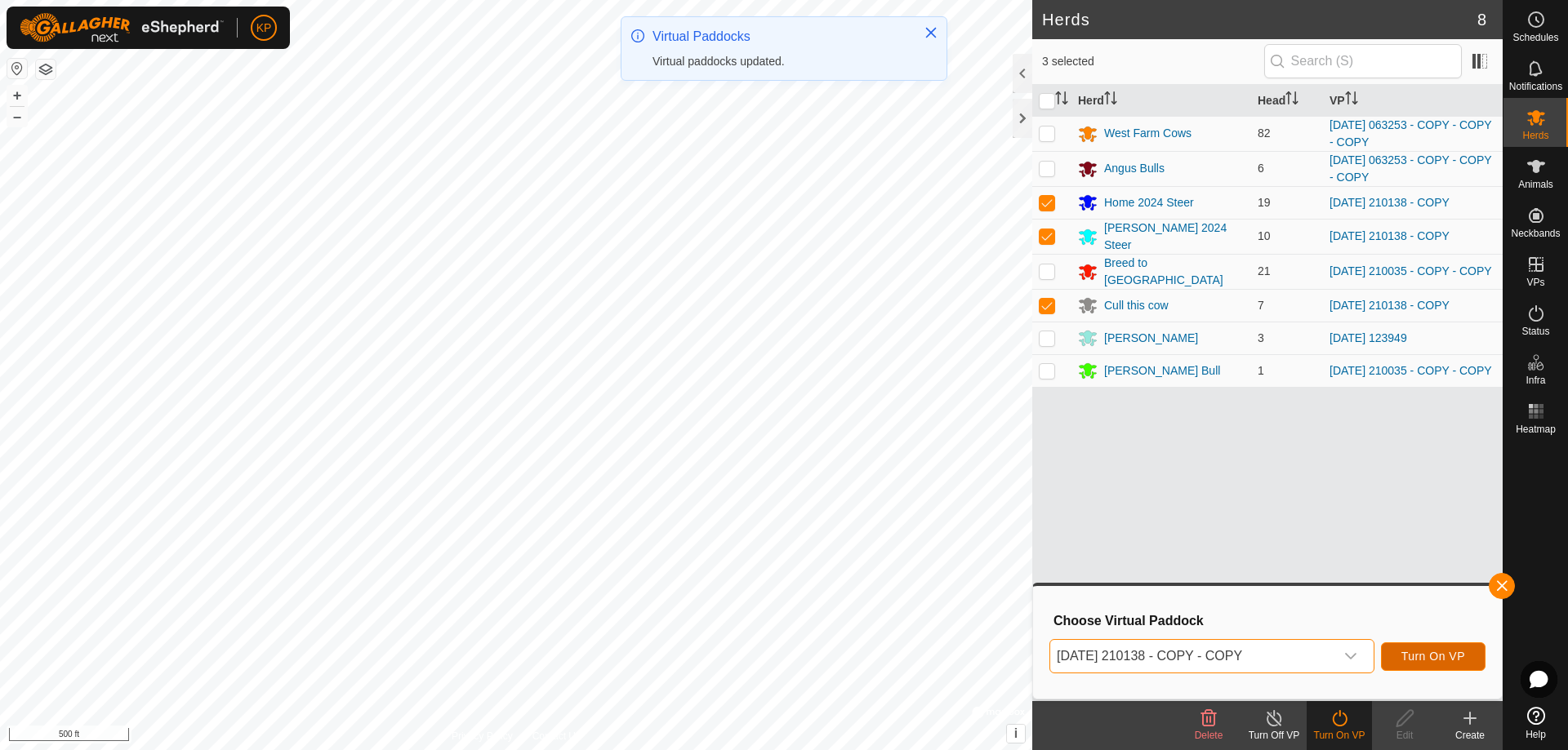
click at [1451, 663] on span "Turn On VP" at bounding box center [1434, 656] width 64 height 13
